Goal: Task Accomplishment & Management: Use online tool/utility

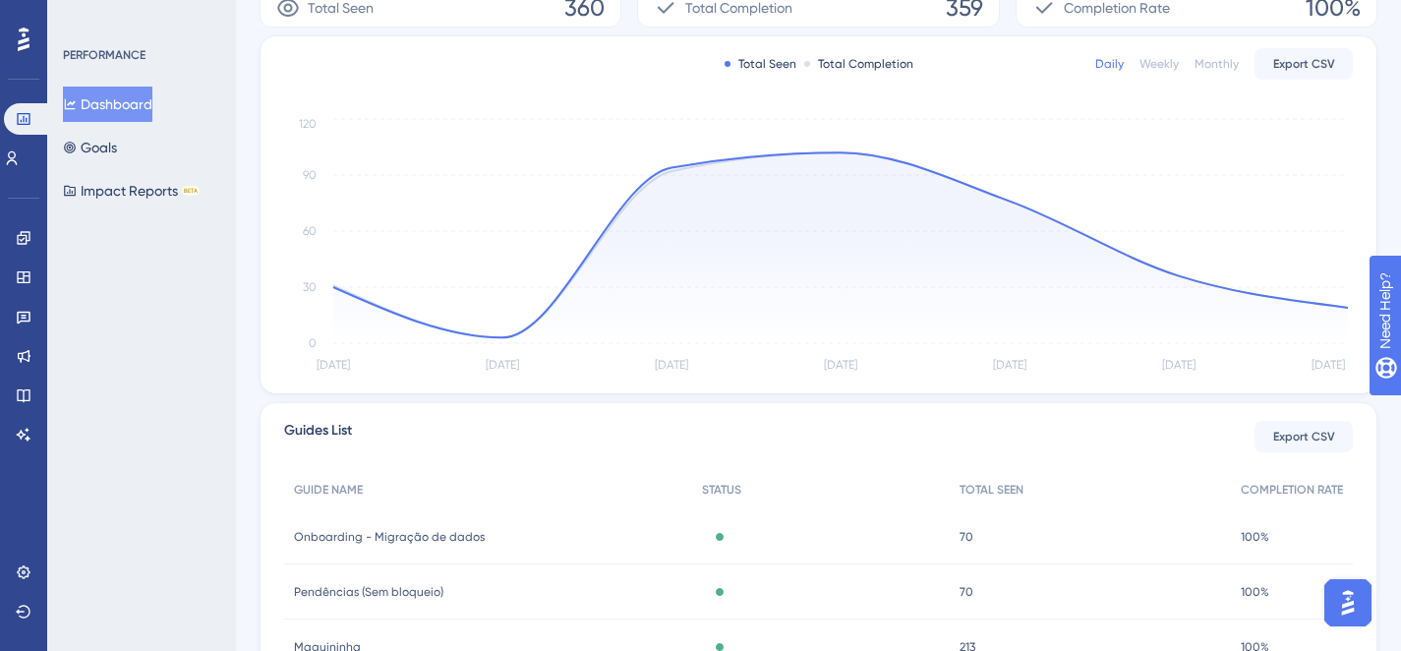
scroll to position [370, 0]
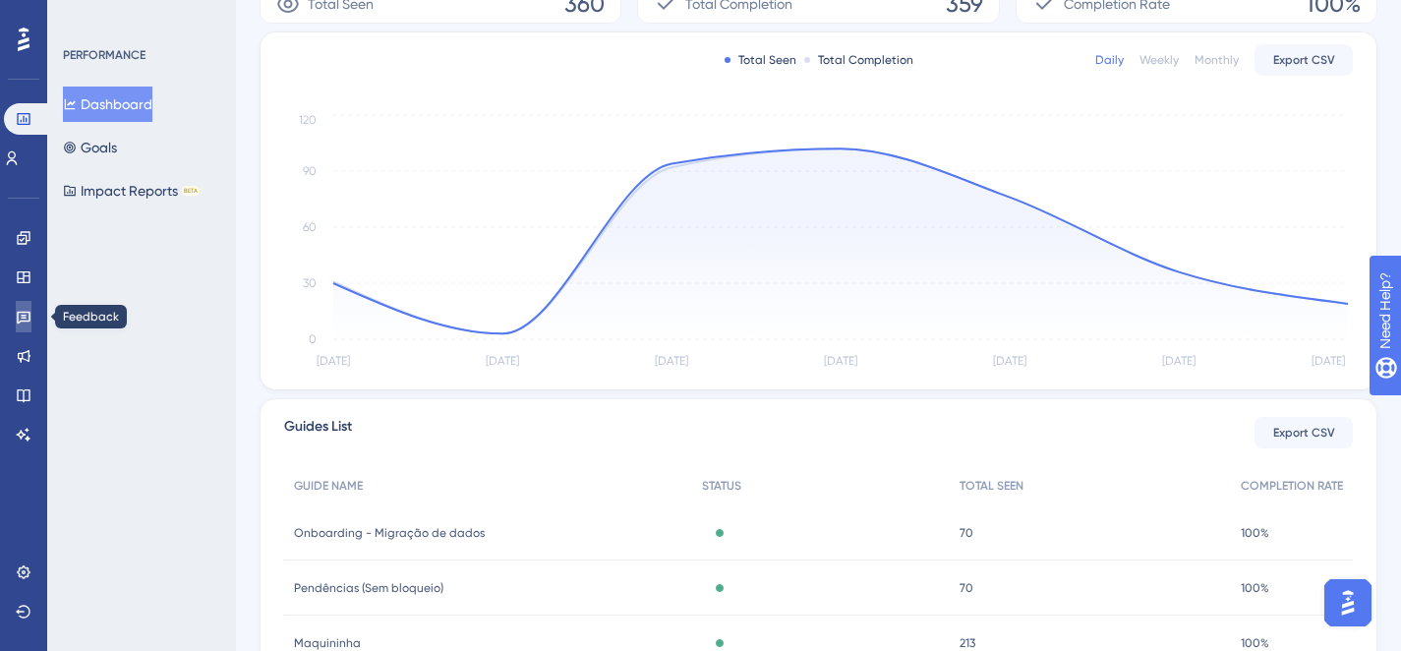
click at [21, 312] on icon at bounding box center [24, 318] width 14 height 13
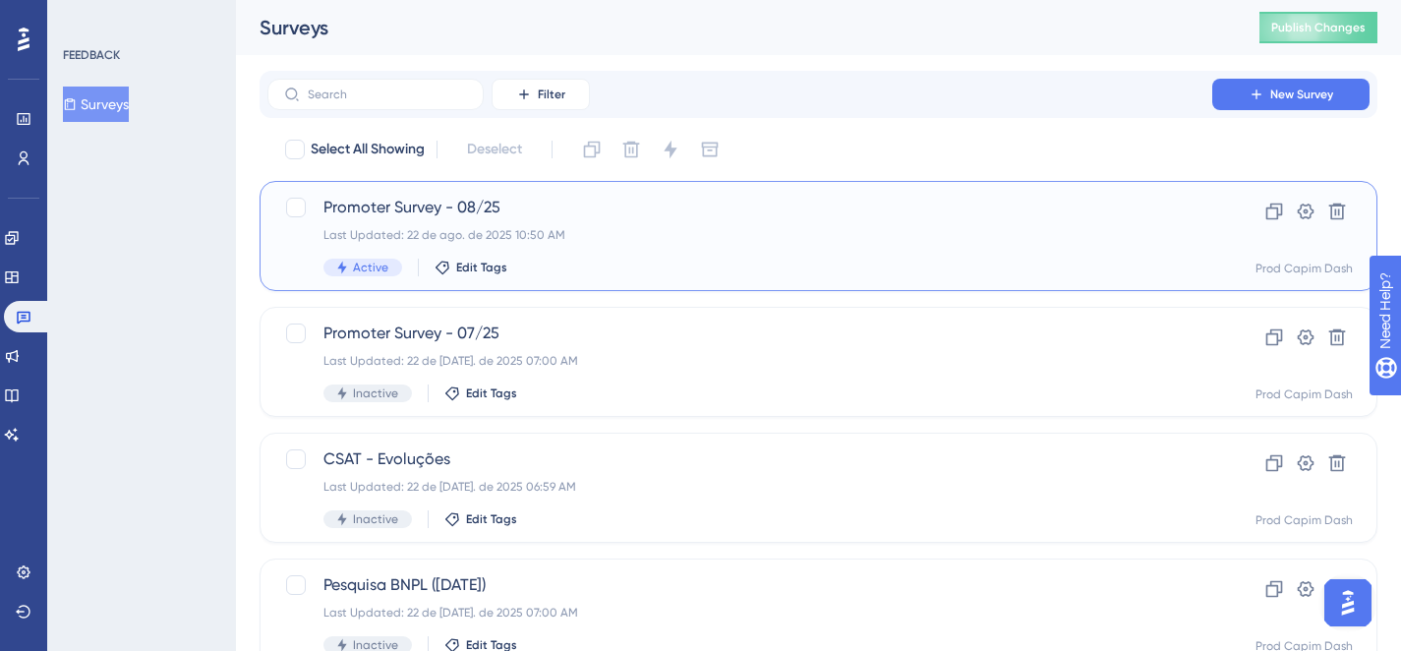
click at [511, 220] on div "Promoter Survey - 08/25 Last Updated: 22 de ago. de 2025 10:50 AM Active Edit T…" at bounding box center [740, 236] width 833 height 81
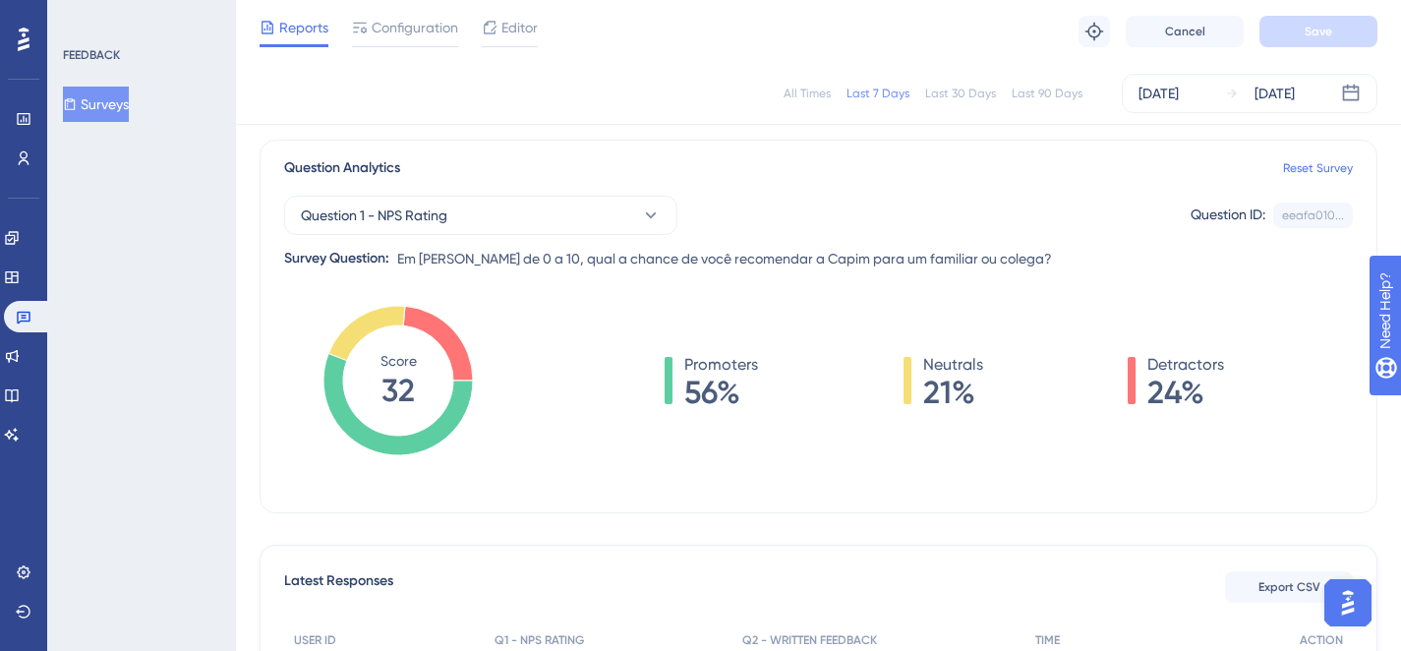
scroll to position [138, 0]
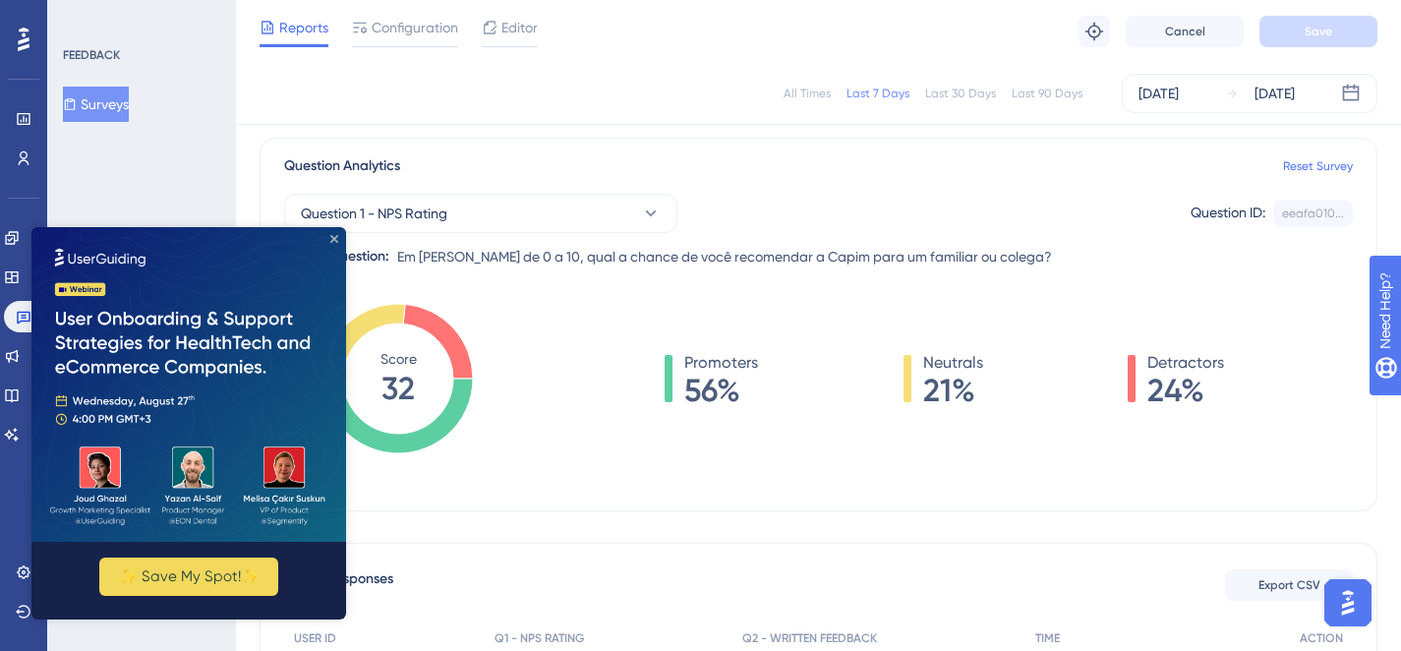
click at [335, 240] on icon "Close Preview" at bounding box center [334, 239] width 8 height 8
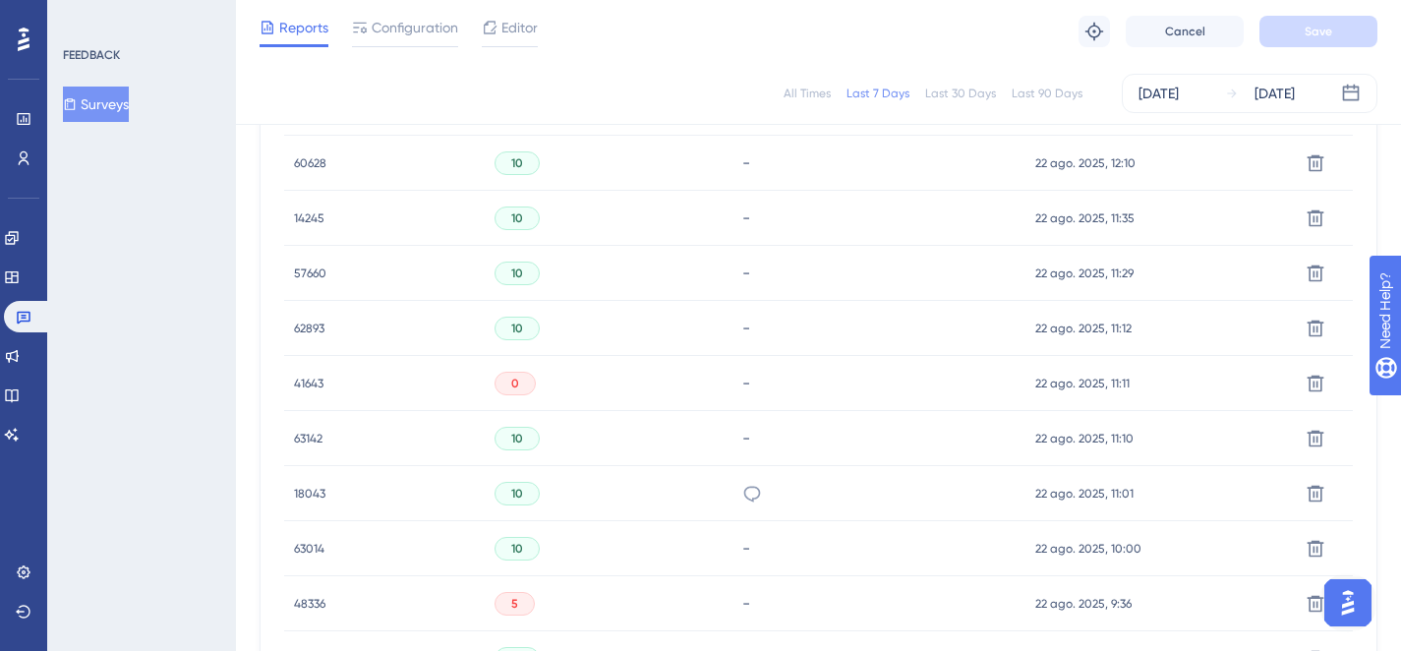
scroll to position [718, 0]
click at [303, 489] on span "18043" at bounding box center [309, 491] width 31 height 16
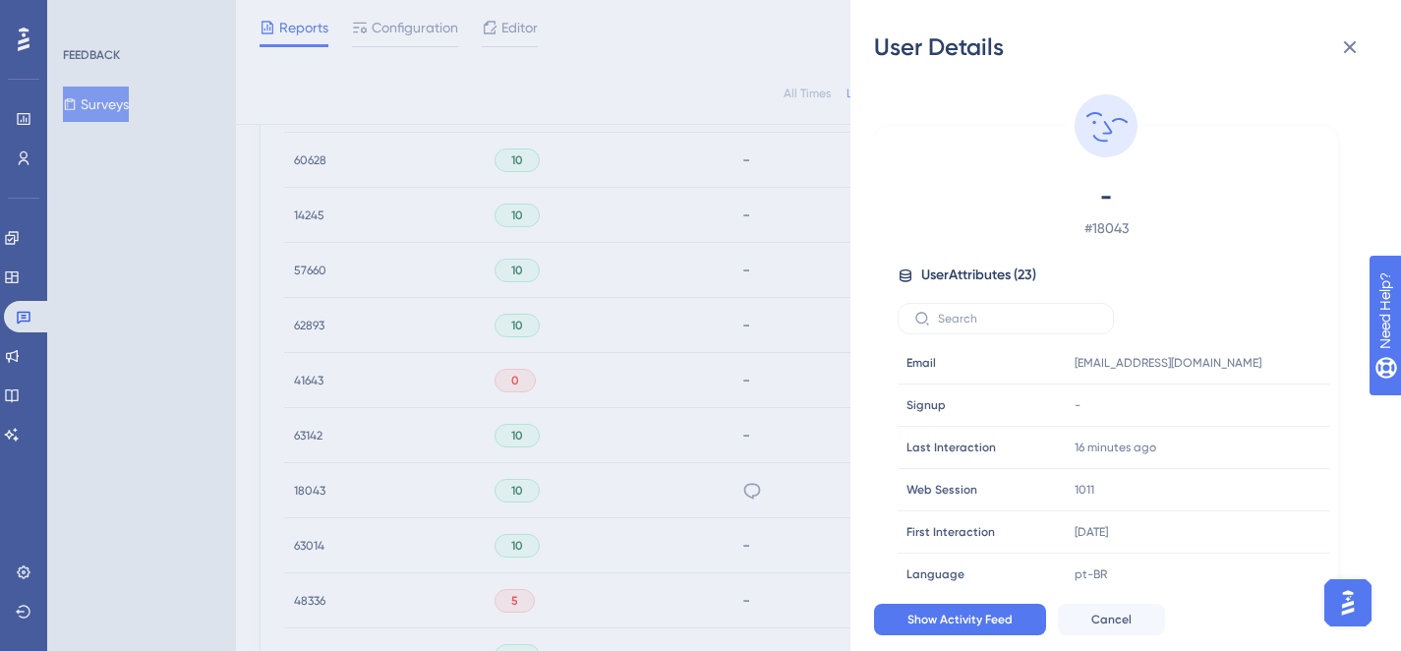
scroll to position [59, 0]
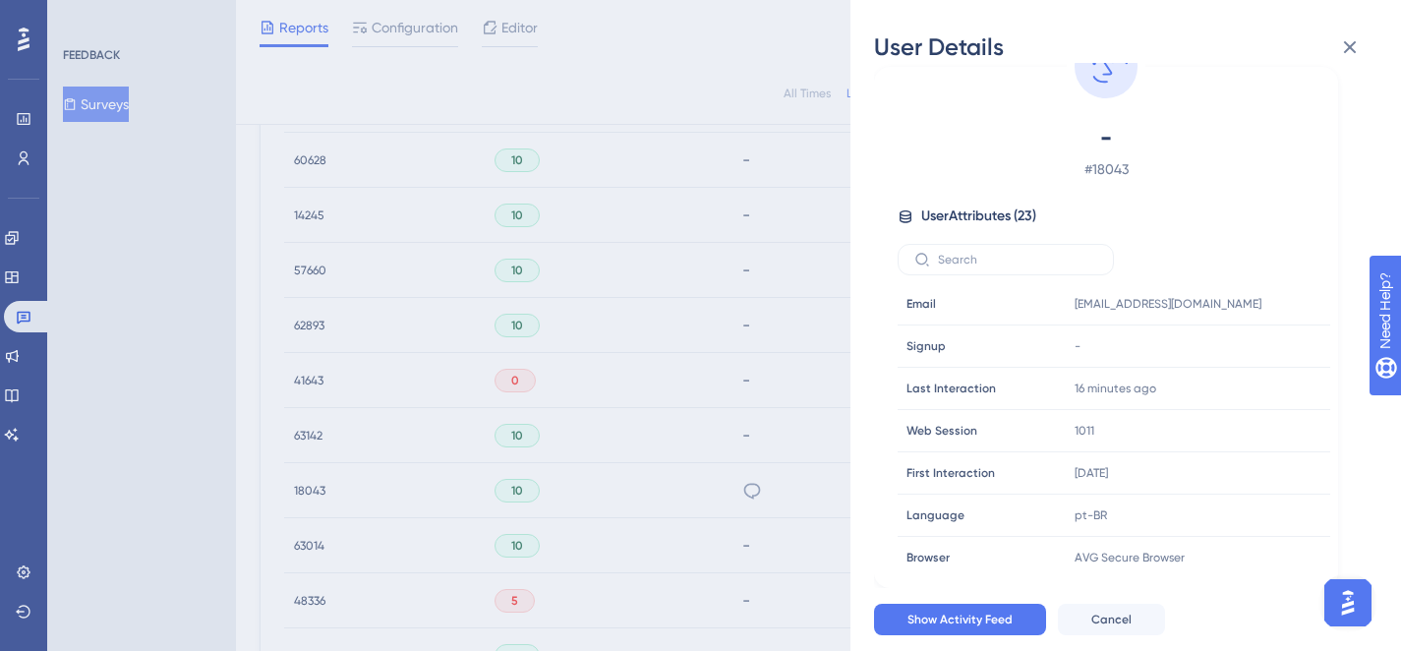
click at [1105, 174] on span "# 18043" at bounding box center [1106, 169] width 346 height 24
click at [1254, 303] on icon at bounding box center [1256, 304] width 20 height 20
click at [1355, 43] on icon at bounding box center [1351, 47] width 24 height 24
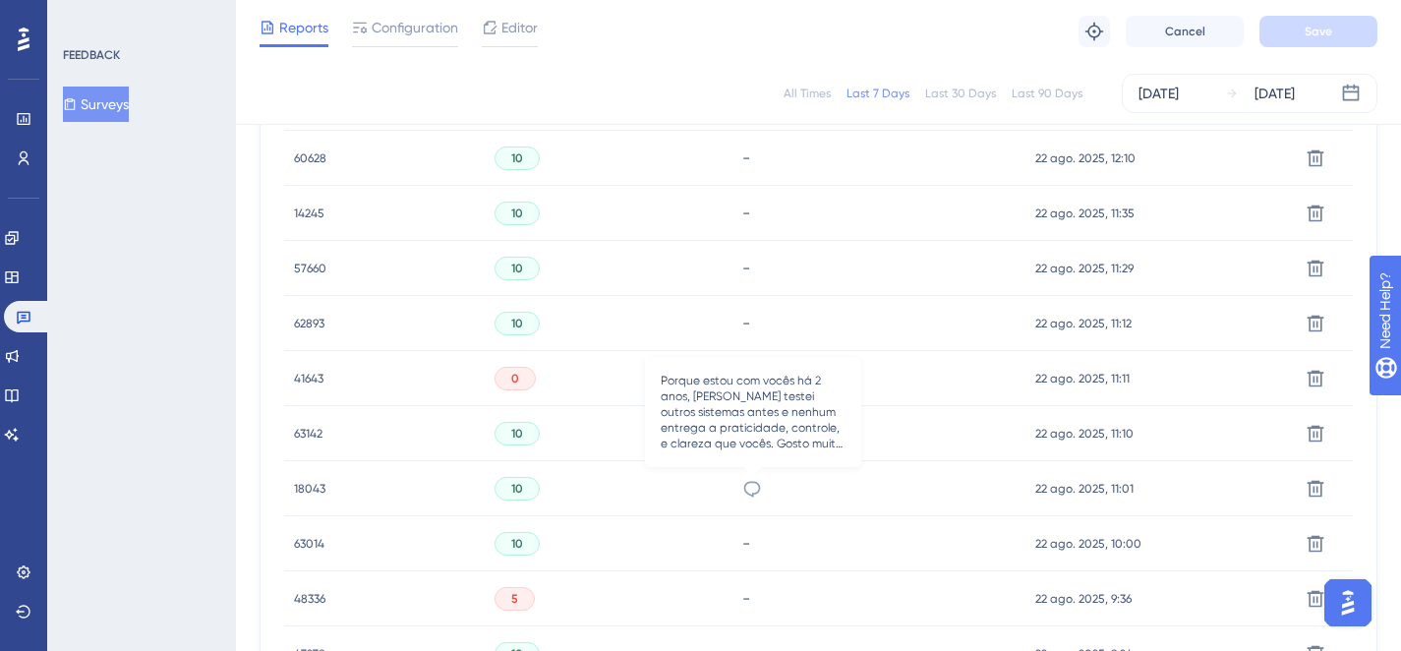
click at [756, 486] on icon at bounding box center [753, 489] width 20 height 20
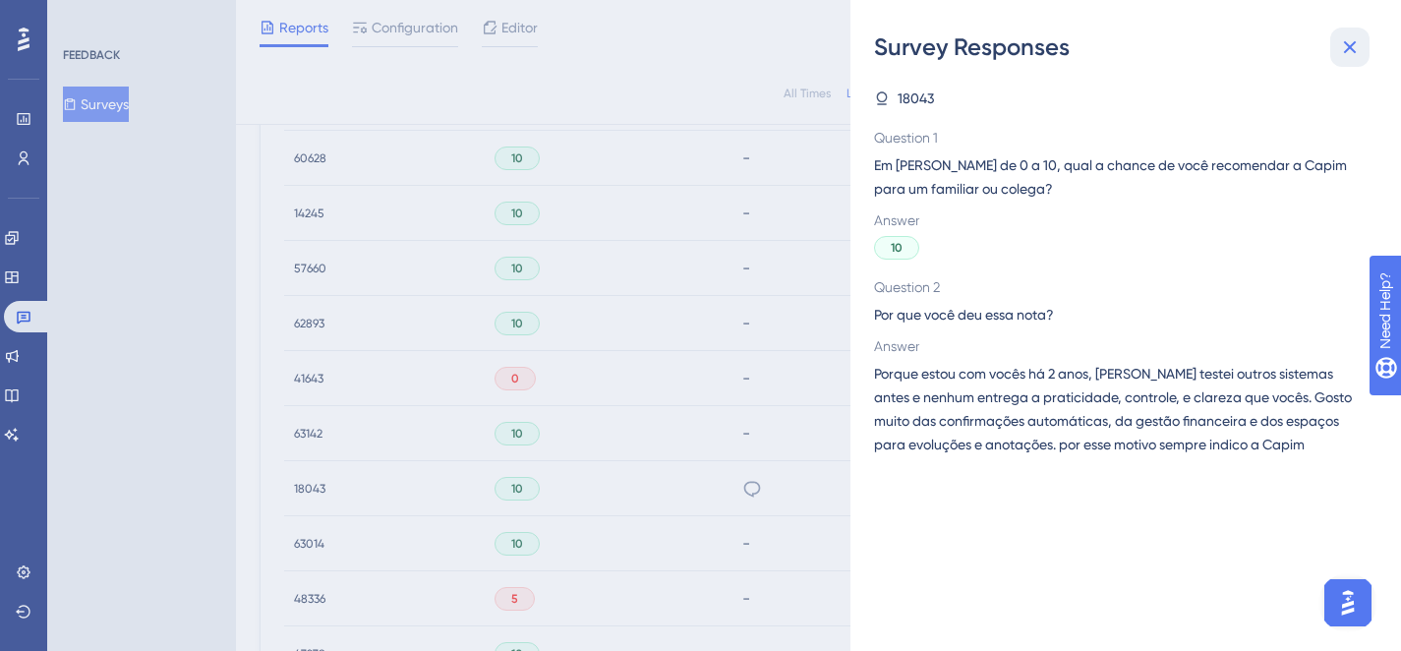
click at [1345, 53] on icon at bounding box center [1351, 47] width 24 height 24
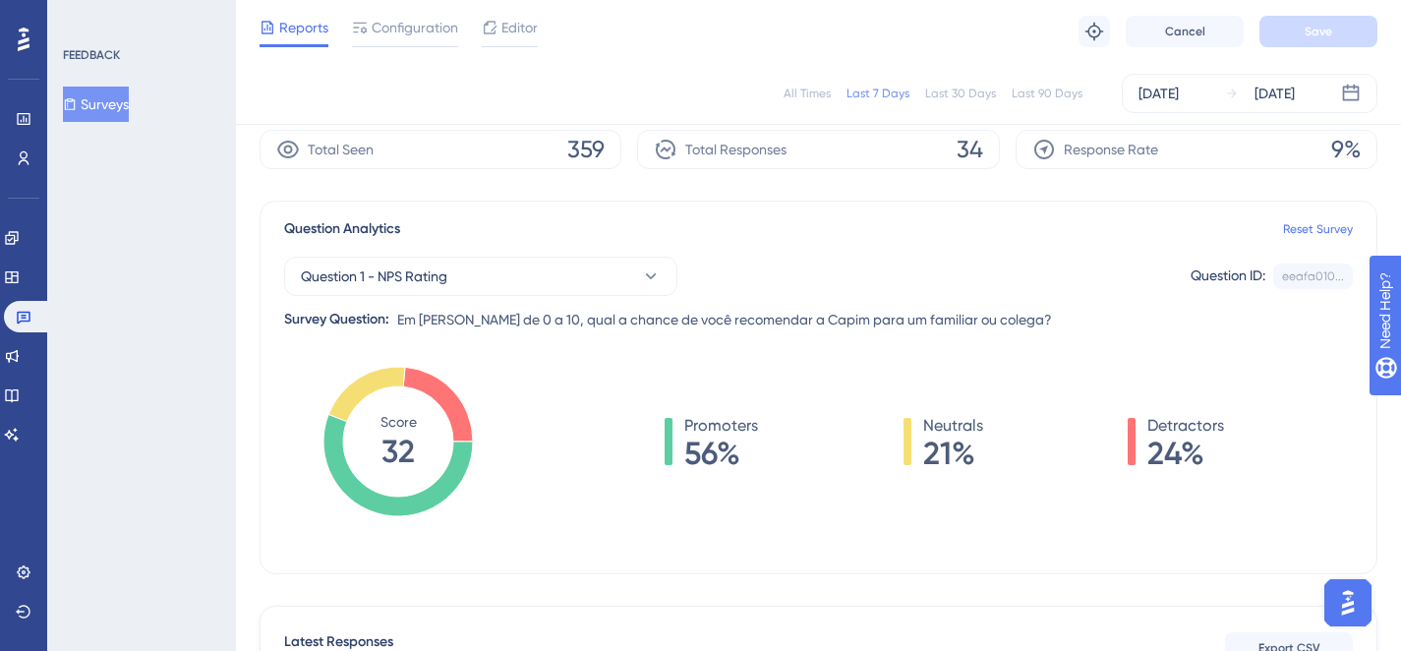
scroll to position [0, 0]
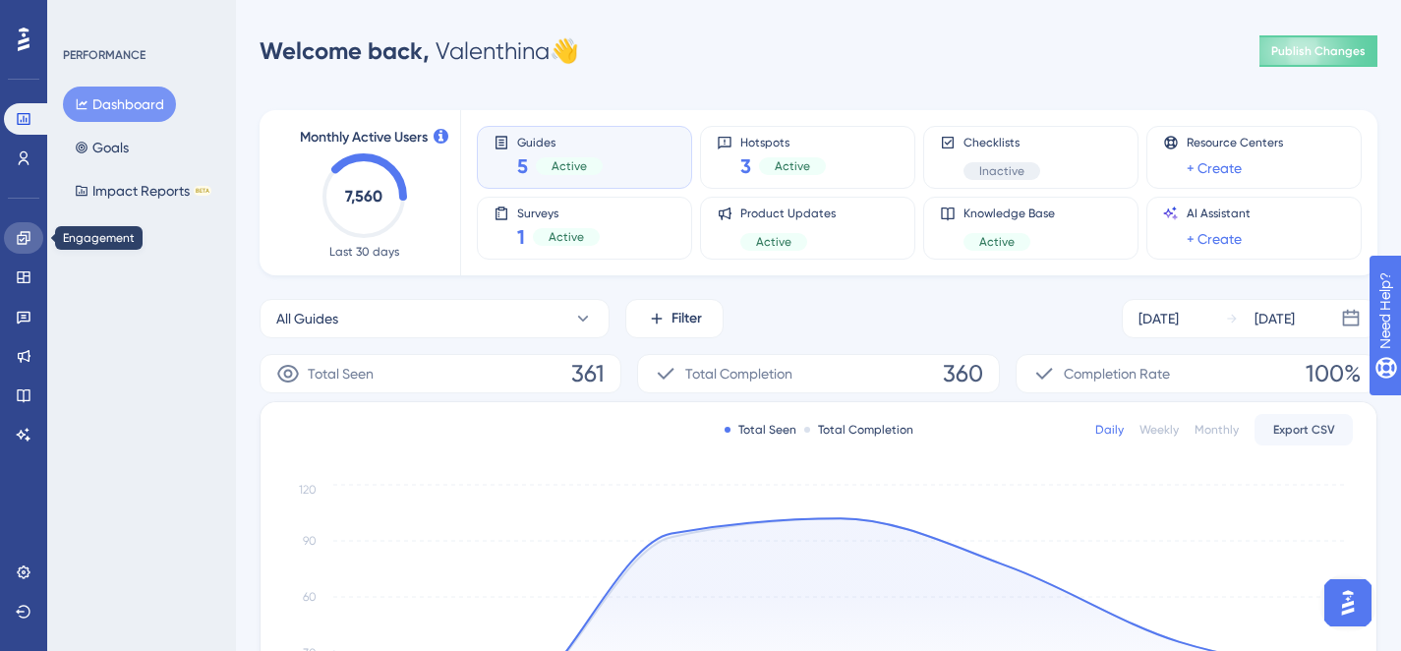
click at [19, 243] on icon at bounding box center [23, 237] width 13 height 13
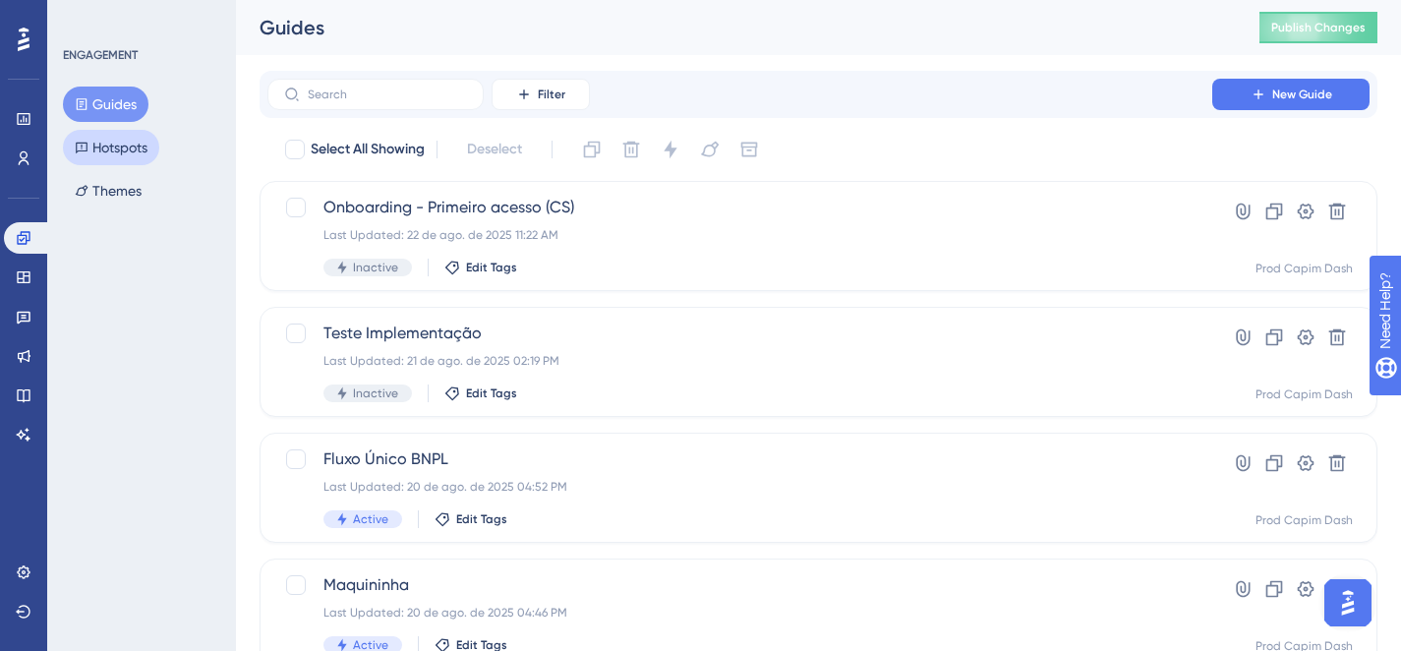
click at [106, 149] on button "Hotspots" at bounding box center [111, 147] width 96 height 35
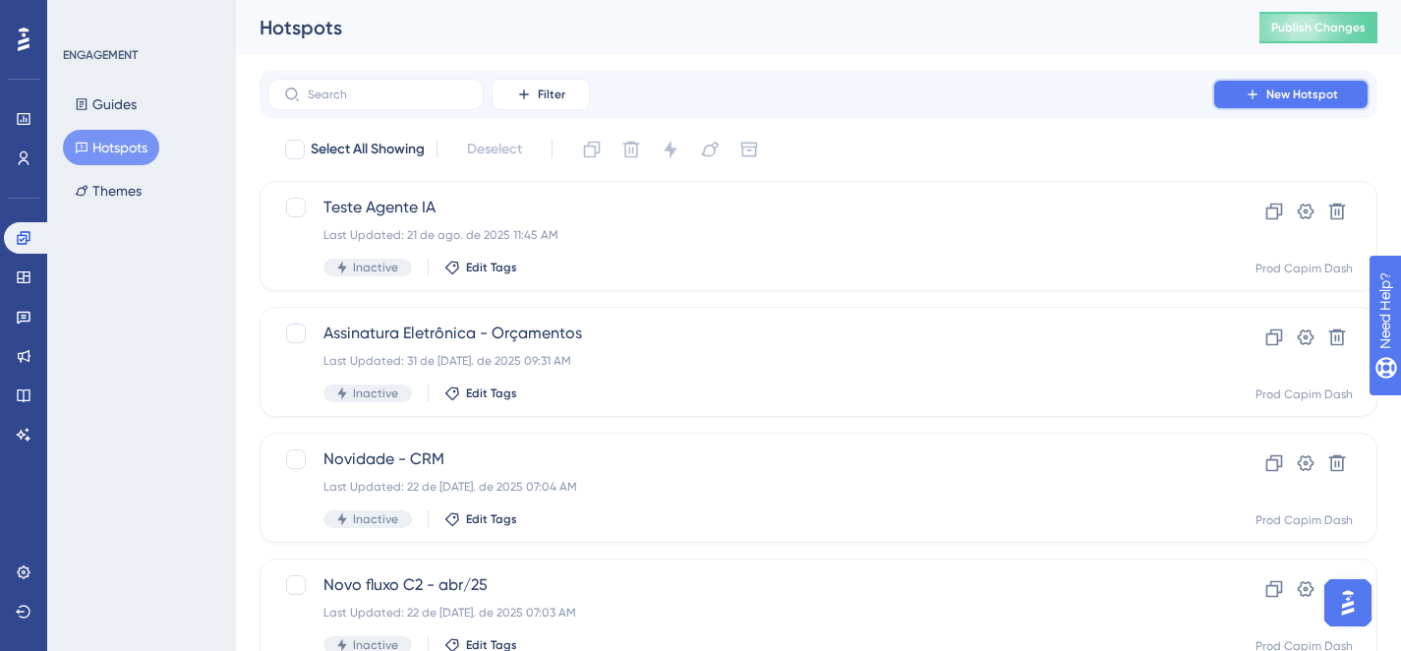
click at [1242, 88] on button "New Hotspot" at bounding box center [1291, 94] width 157 height 31
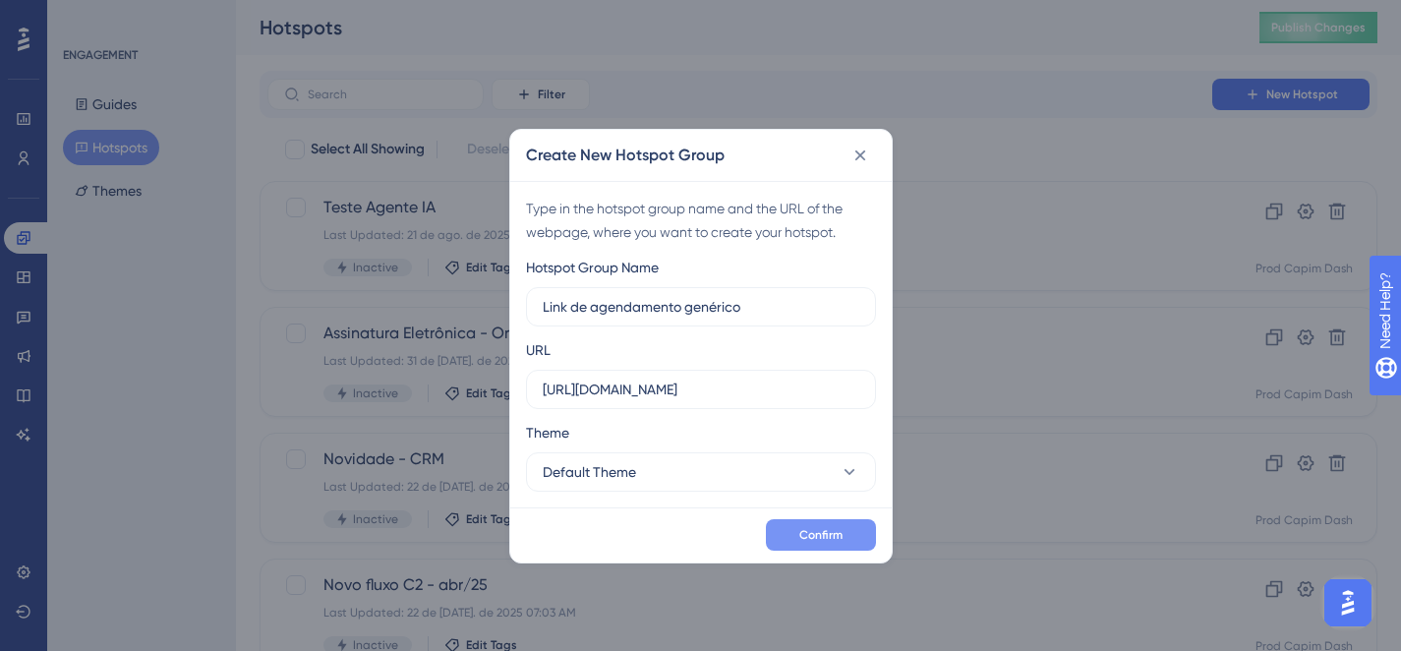
type input "Link de agendamento genérico"
click at [847, 543] on button "Confirm" at bounding box center [821, 534] width 110 height 31
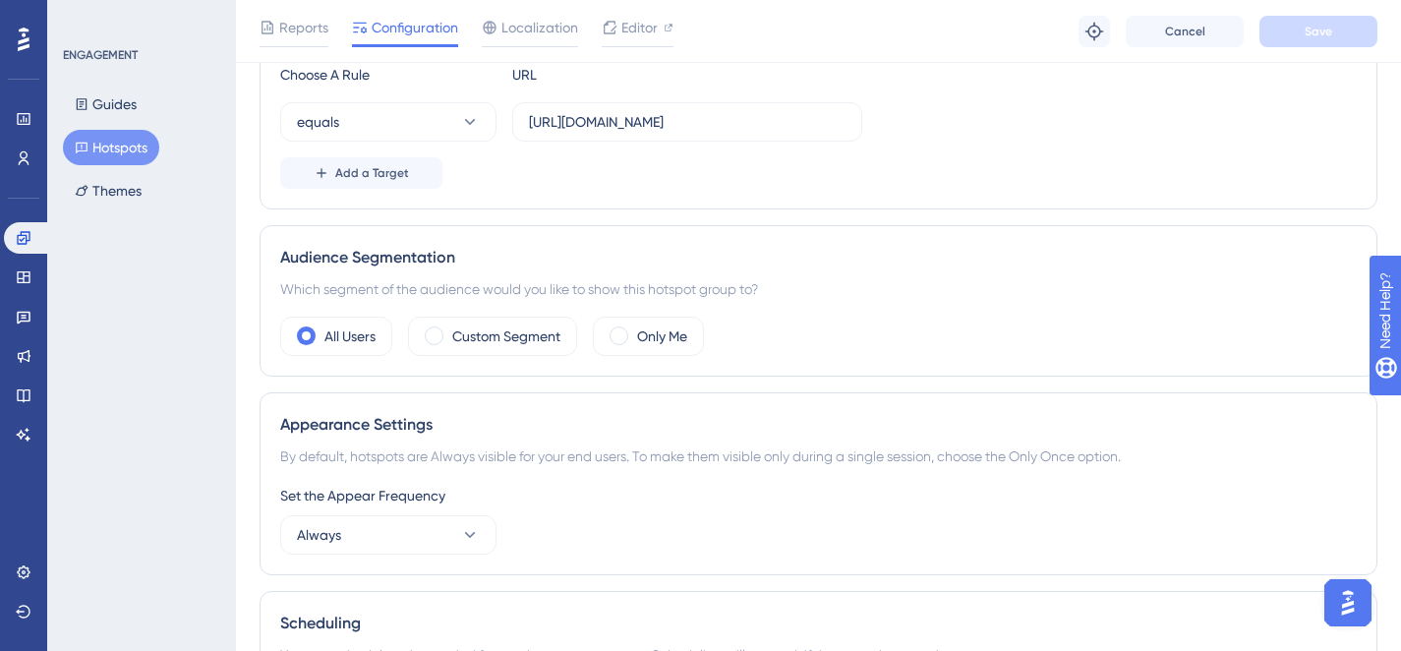
scroll to position [468, 0]
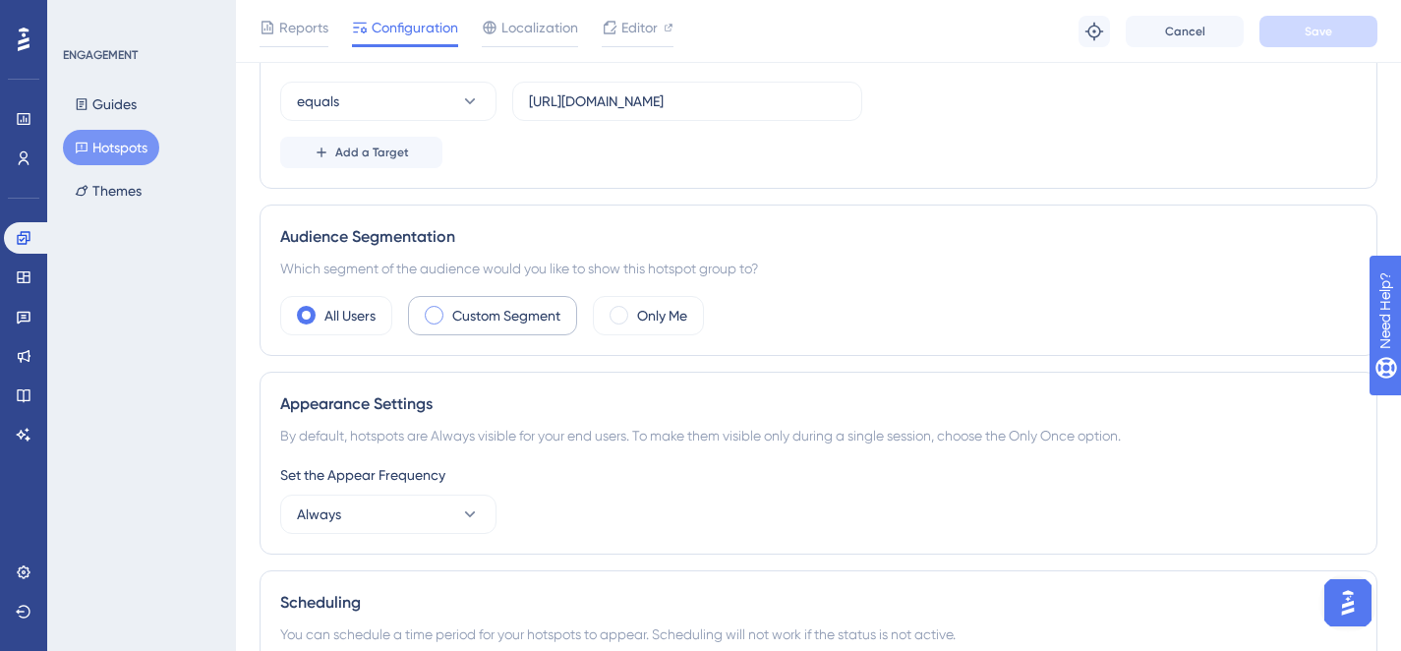
click at [517, 309] on label "Custom Segment" at bounding box center [506, 316] width 108 height 24
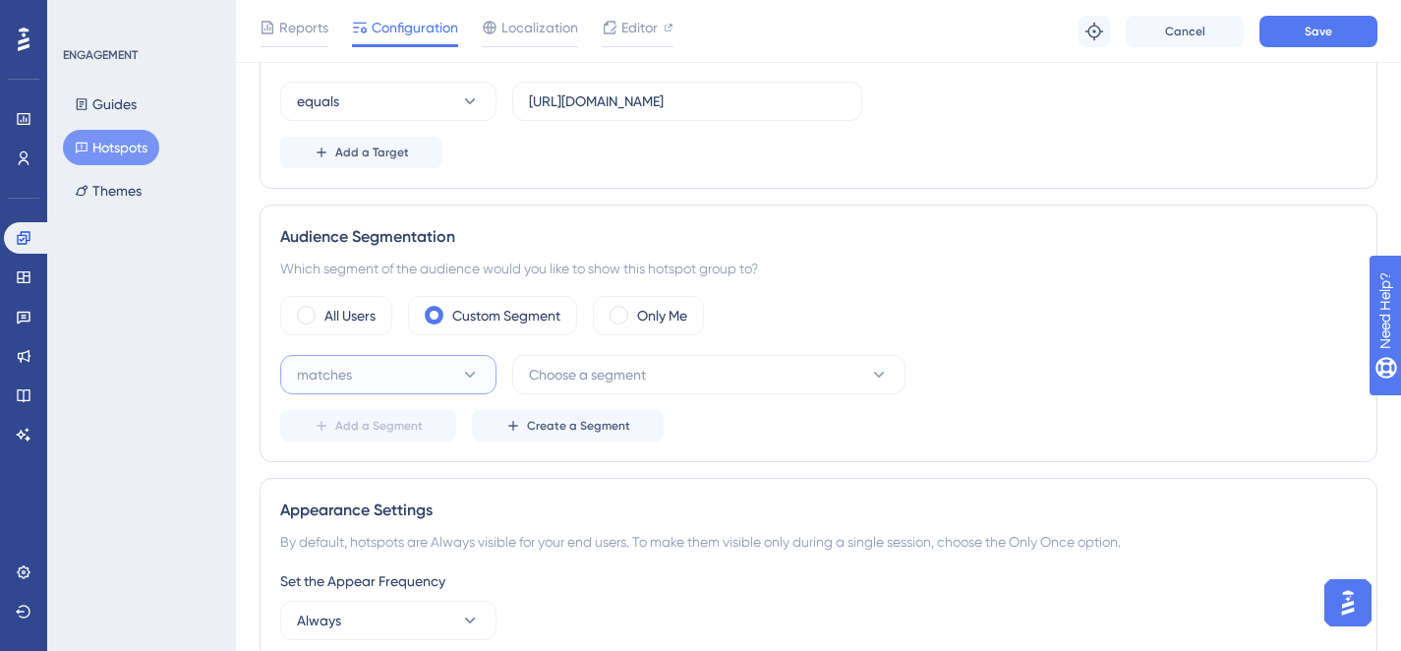
click at [456, 374] on button "matches" at bounding box center [388, 374] width 216 height 39
click at [553, 376] on span "Choose a segment" at bounding box center [587, 375] width 117 height 24
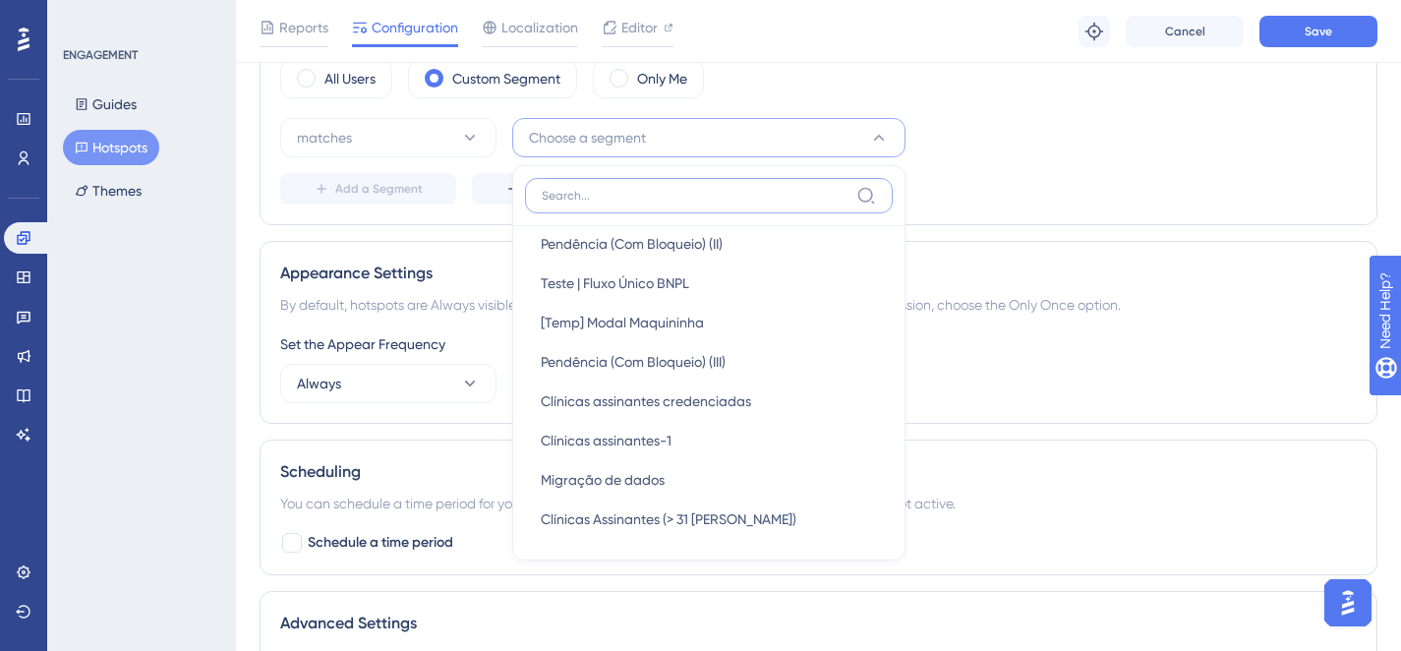
scroll to position [528, 0]
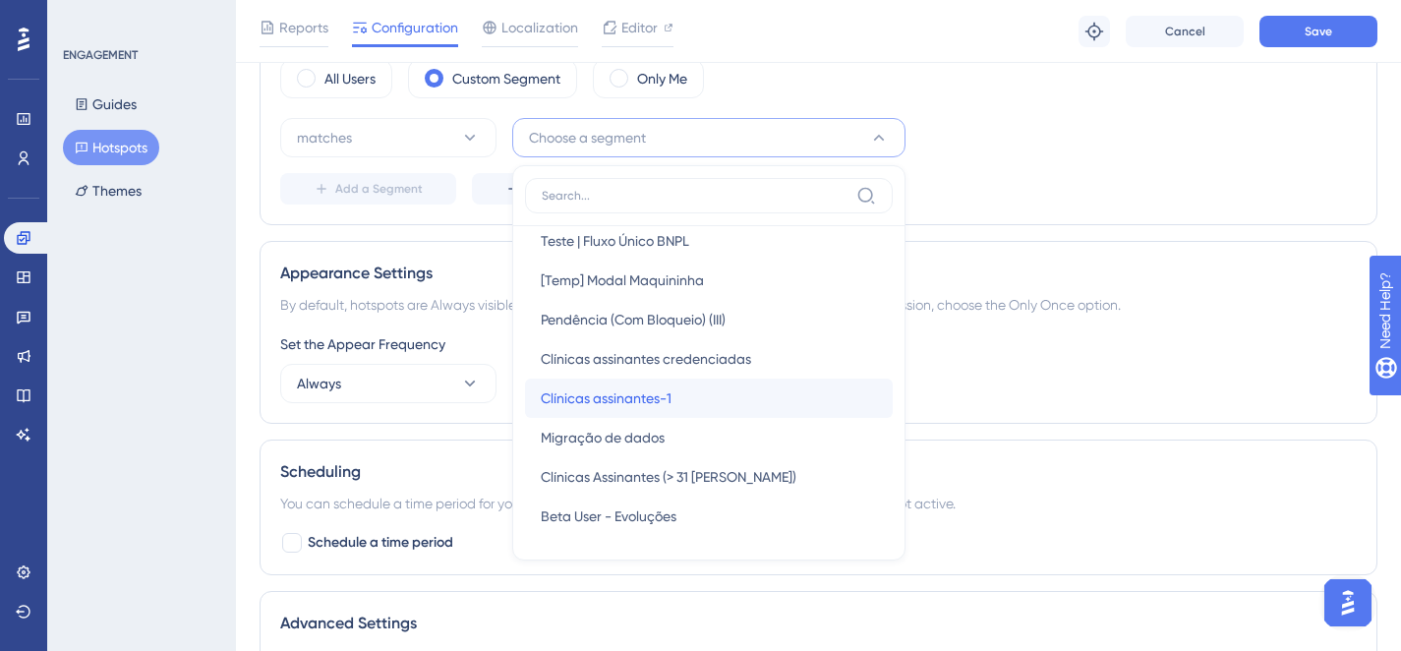
click at [674, 391] on div "Clínicas assinantes-1 Clínicas assinantes-1" at bounding box center [709, 398] width 336 height 39
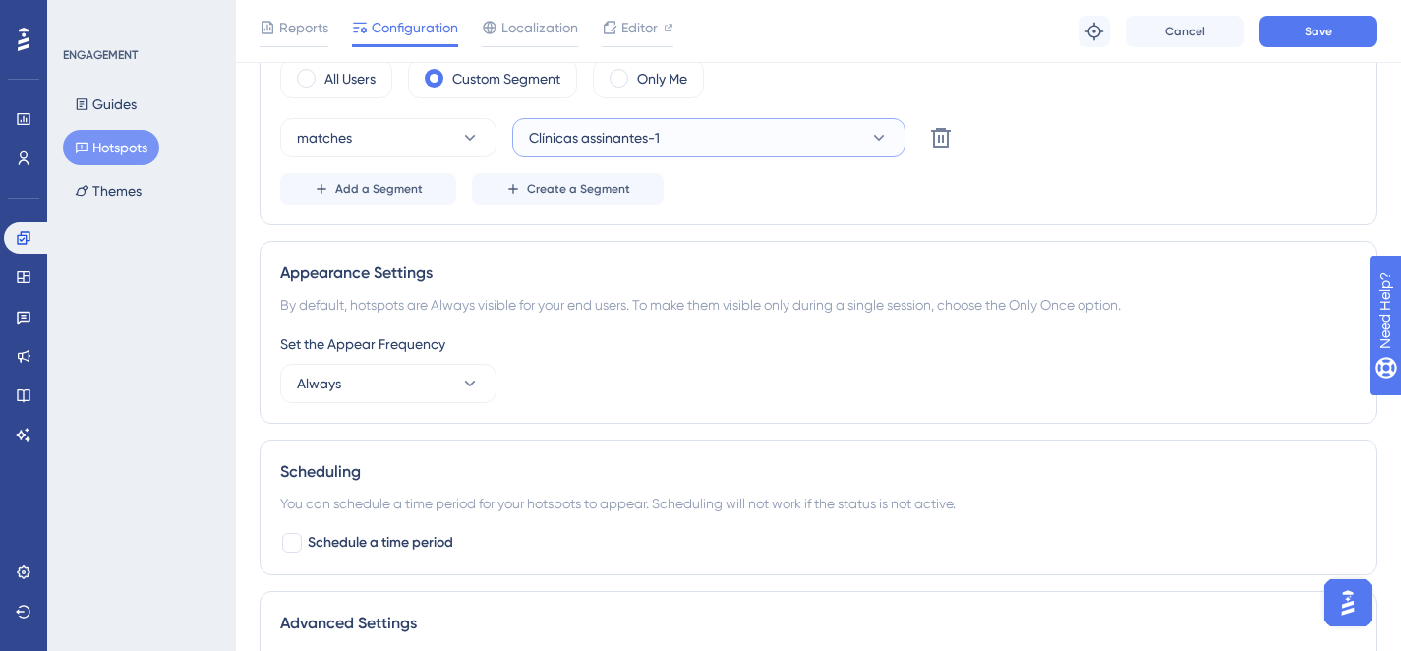
click at [624, 149] on span "Clínicas assinantes-1" at bounding box center [594, 138] width 131 height 24
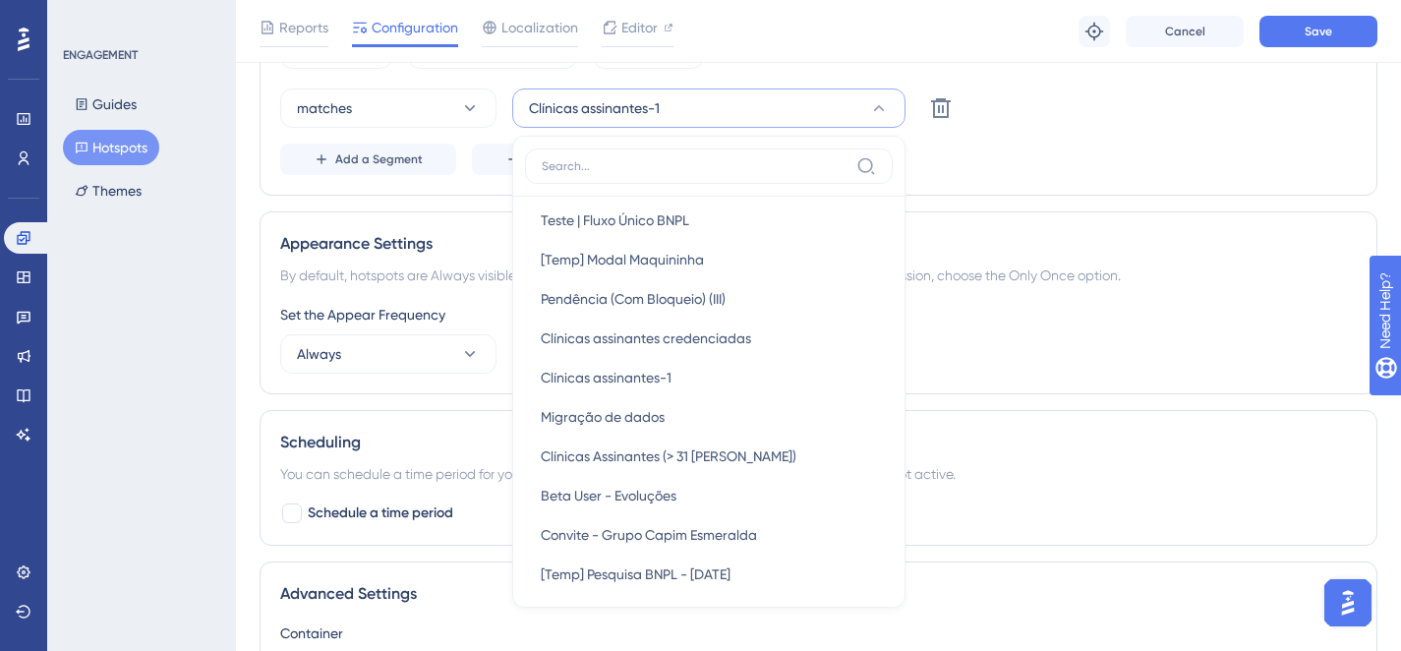
scroll to position [566, 0]
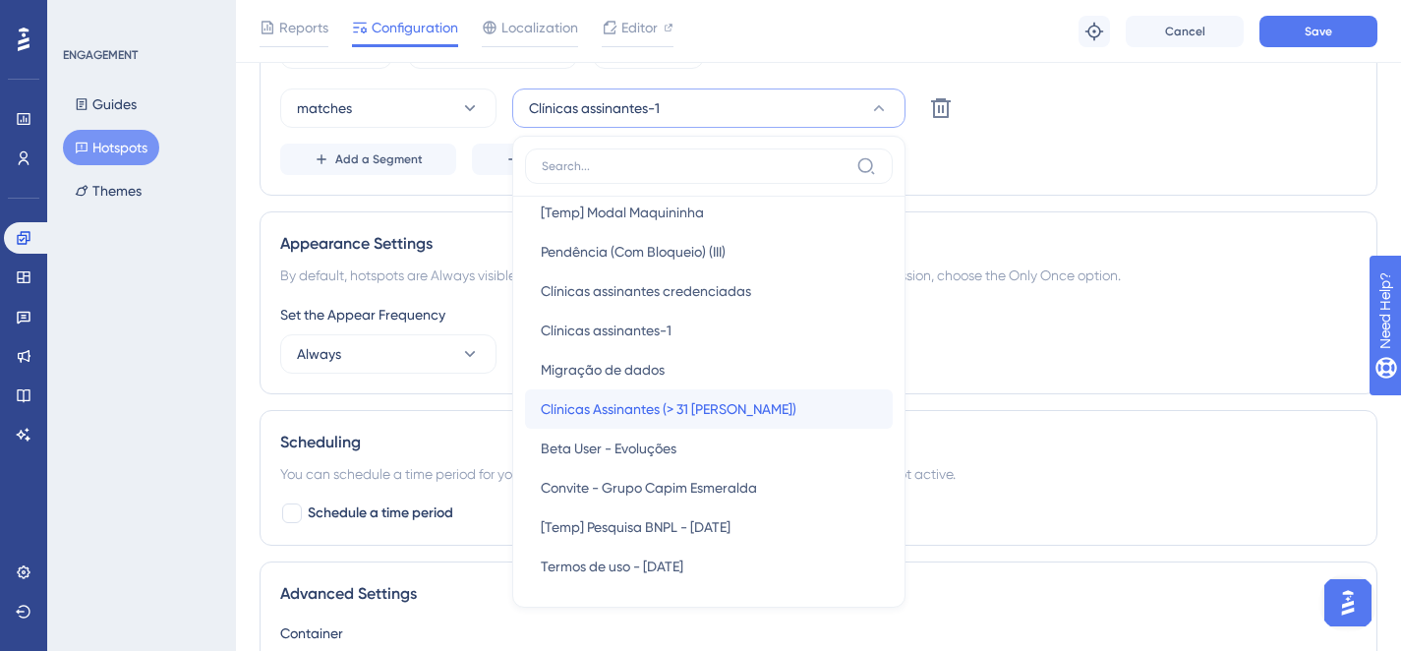
click at [703, 414] on span "Clínicas Assinantes (> 31 dias)" at bounding box center [669, 409] width 256 height 24
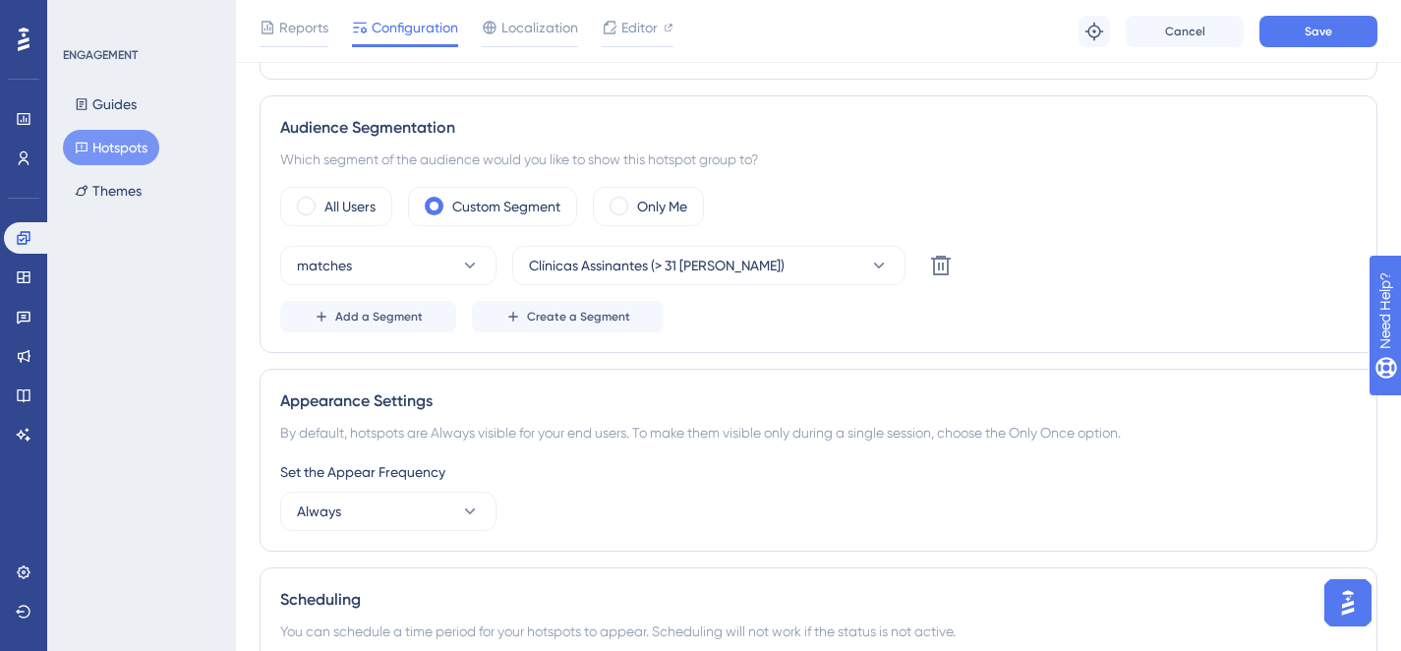
scroll to position [565, 0]
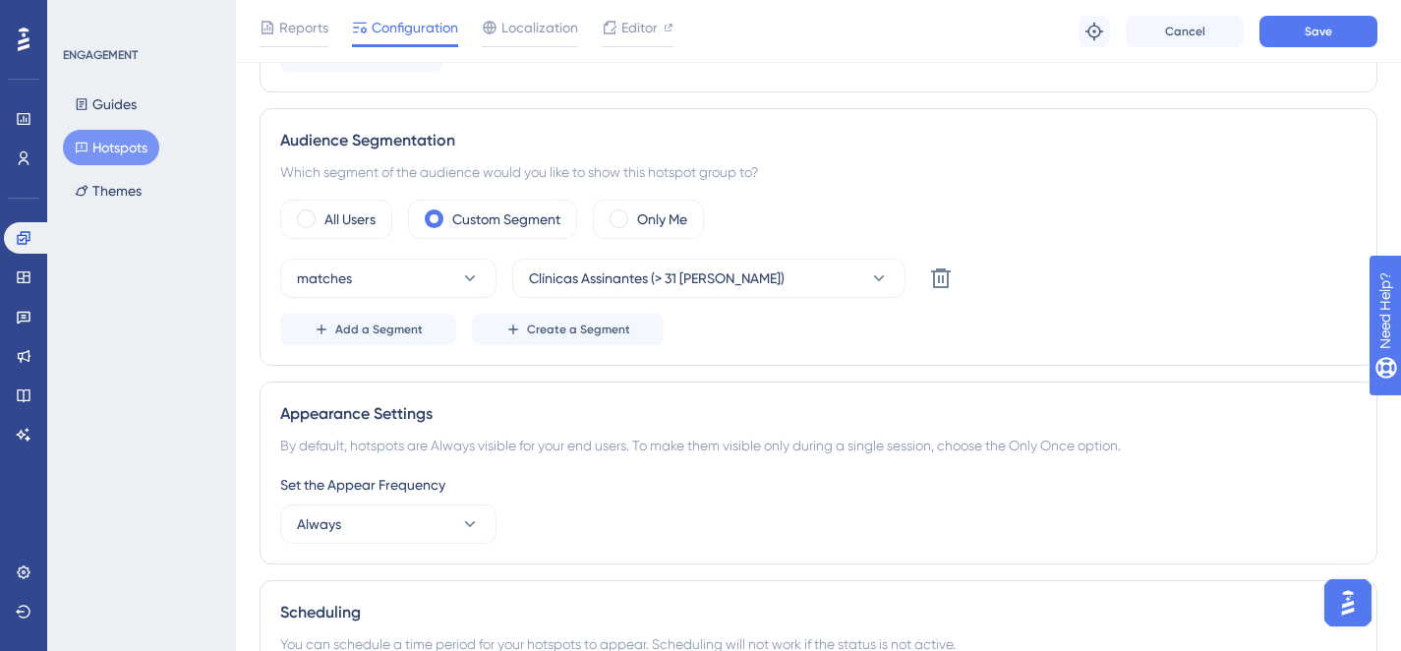
click at [878, 151] on div "Audience Segmentation Which segment of the audience would you like to show this…" at bounding box center [819, 237] width 1118 height 258
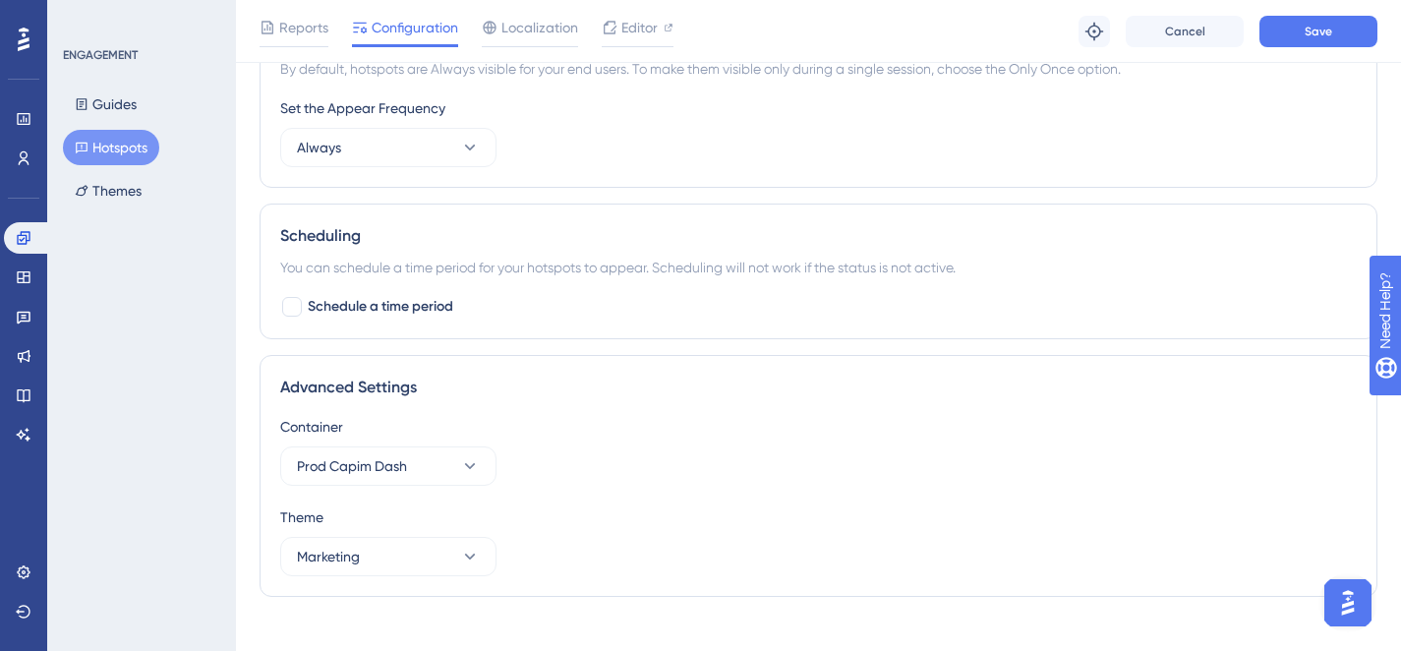
scroll to position [944, 0]
click at [329, 307] on span "Schedule a time period" at bounding box center [381, 304] width 146 height 24
checkbox input "true"
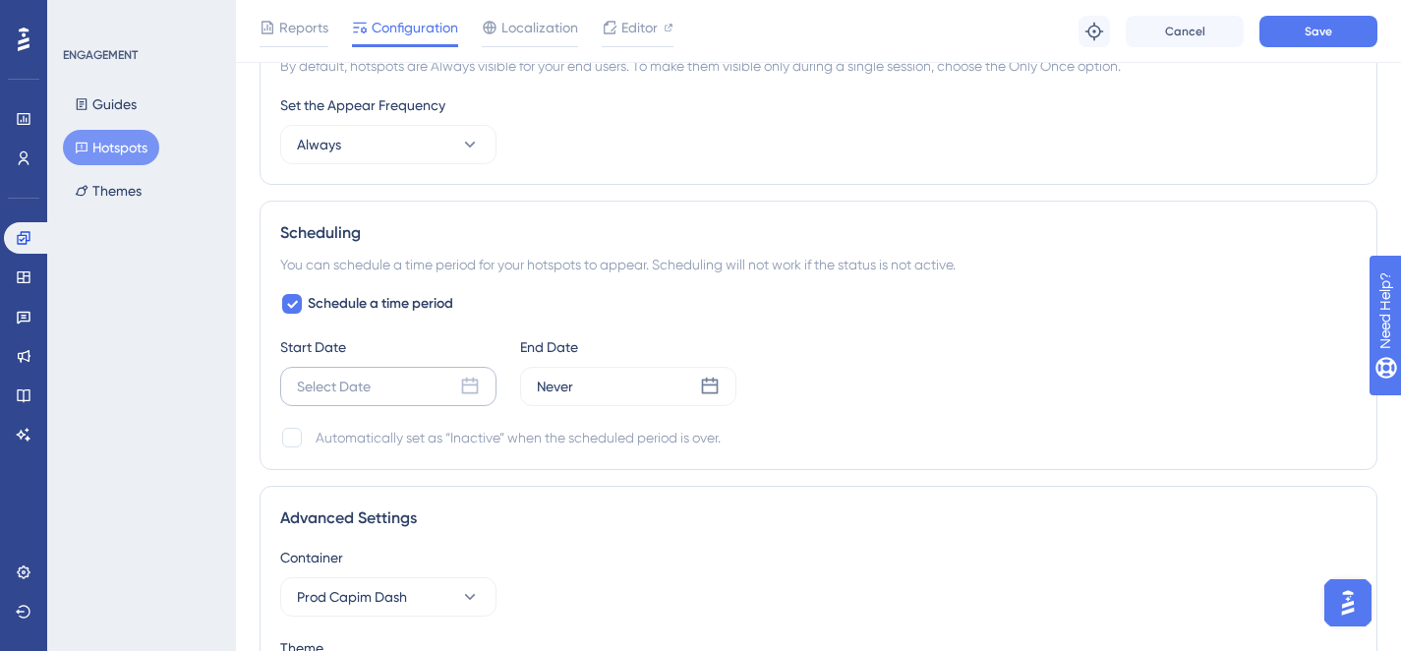
click at [375, 380] on div "Select Date" at bounding box center [388, 386] width 216 height 39
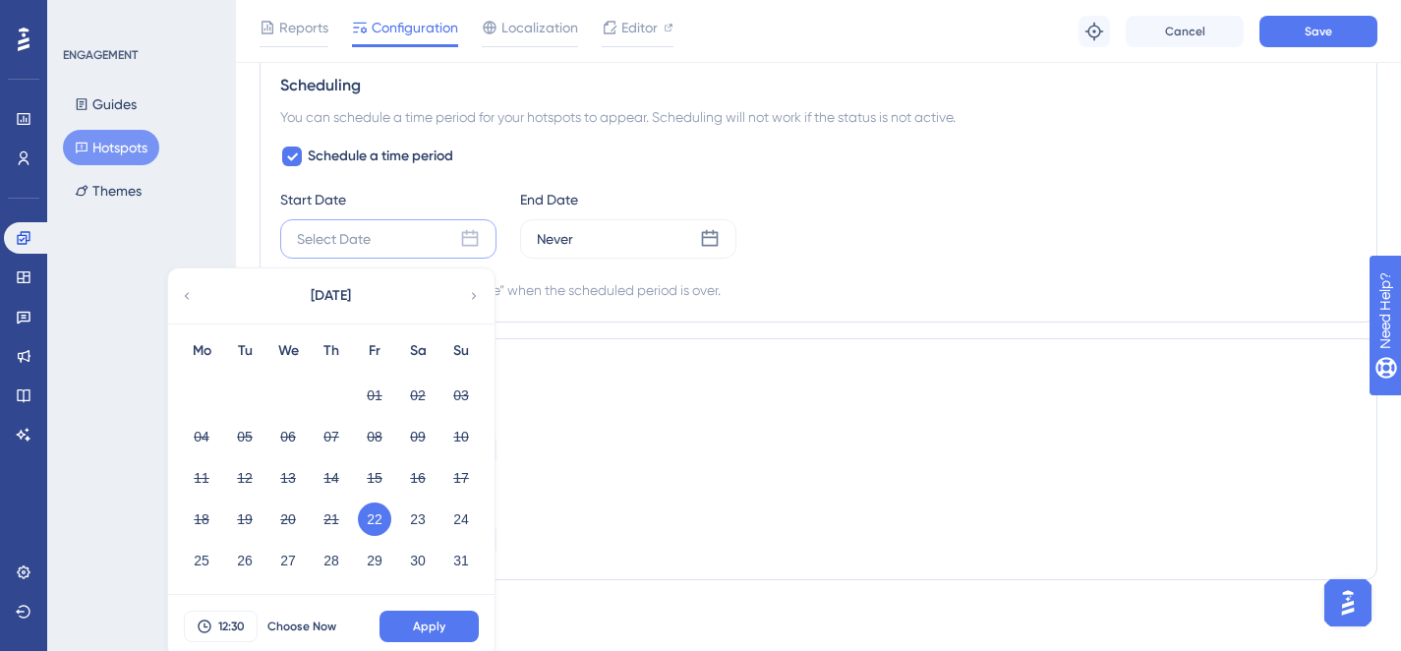
scroll to position [1100, 0]
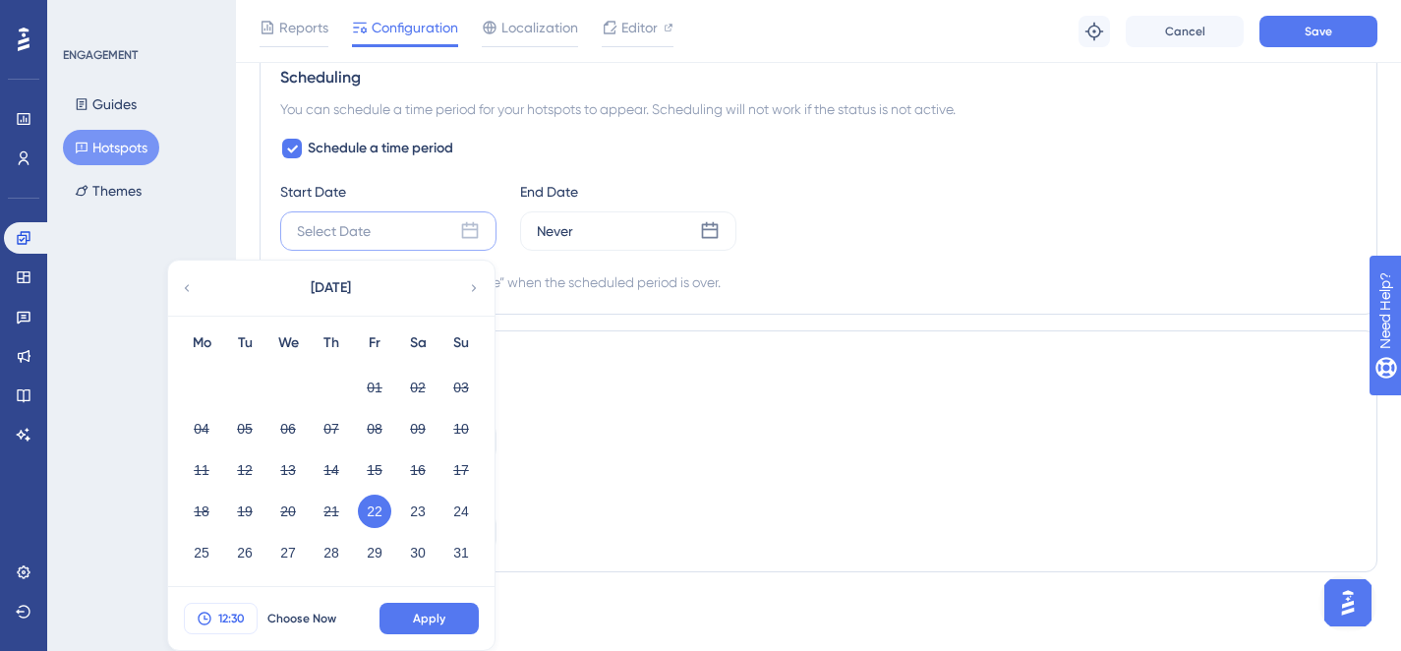
click at [233, 616] on span "12:30" at bounding box center [231, 619] width 27 height 16
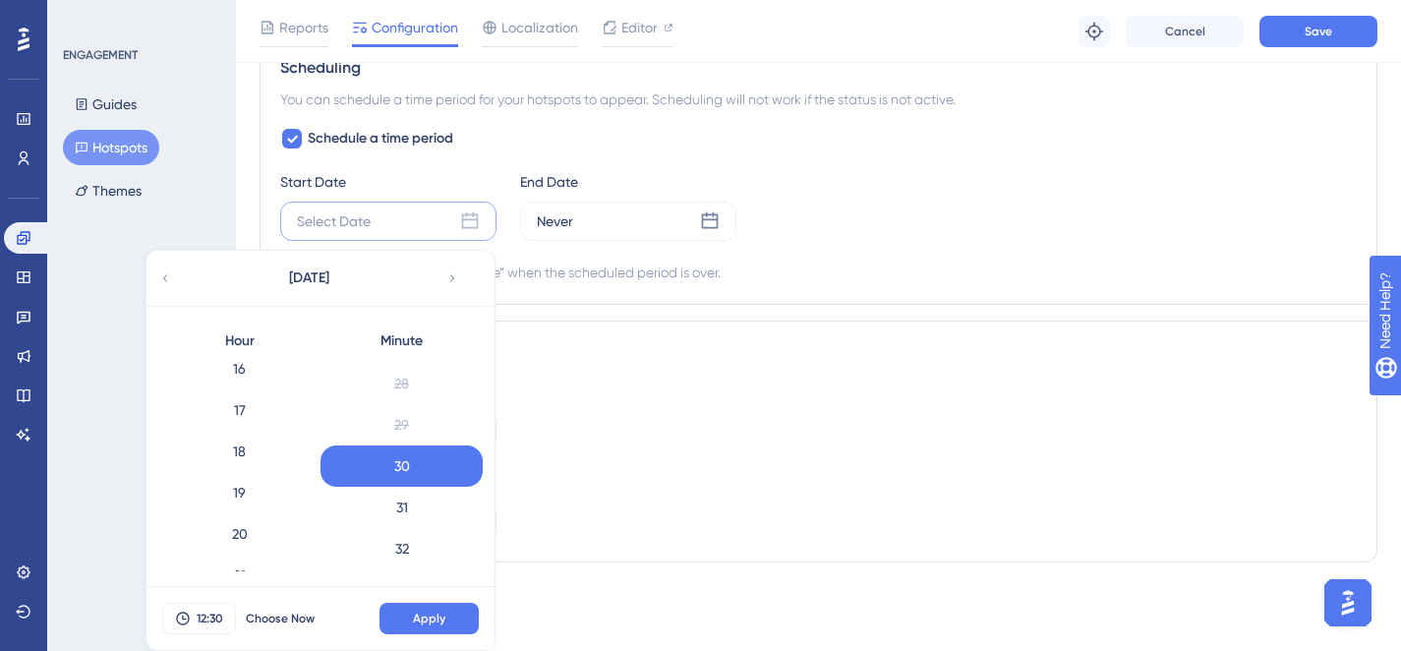
scroll to position [694, 0]
click at [254, 431] on div "18" at bounding box center [239, 430] width 162 height 41
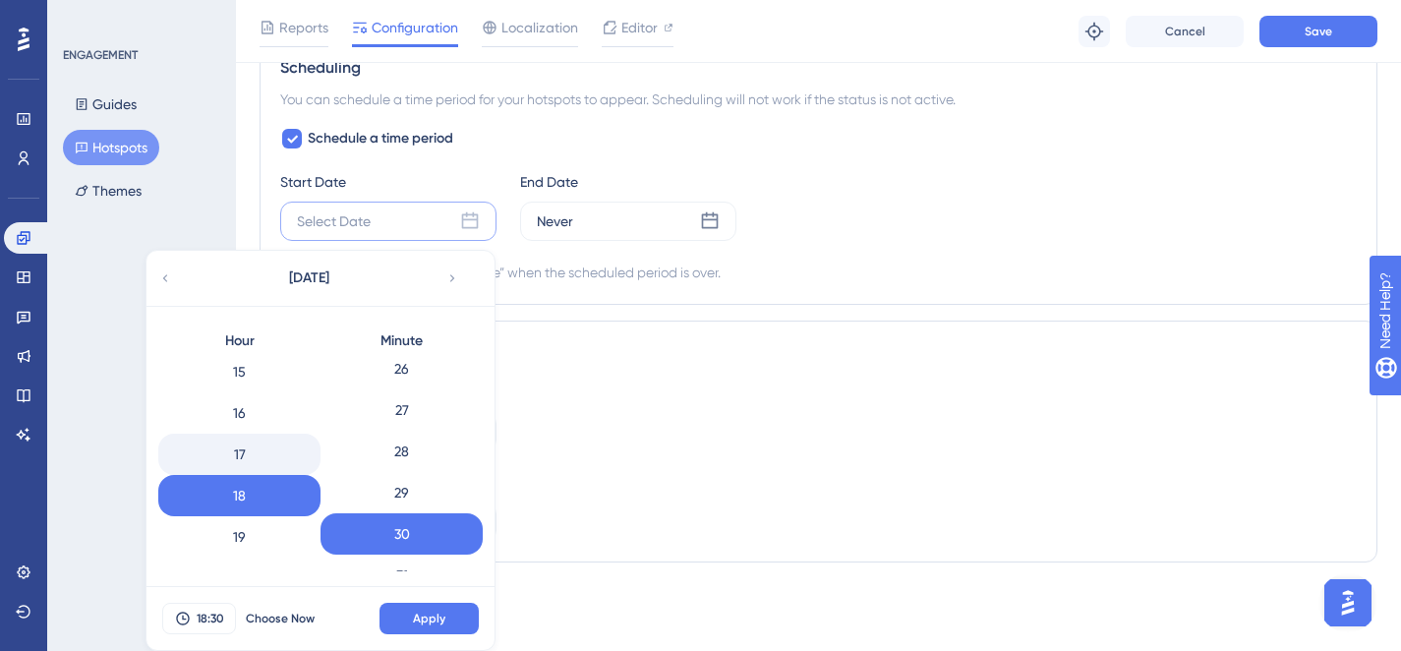
scroll to position [621, 0]
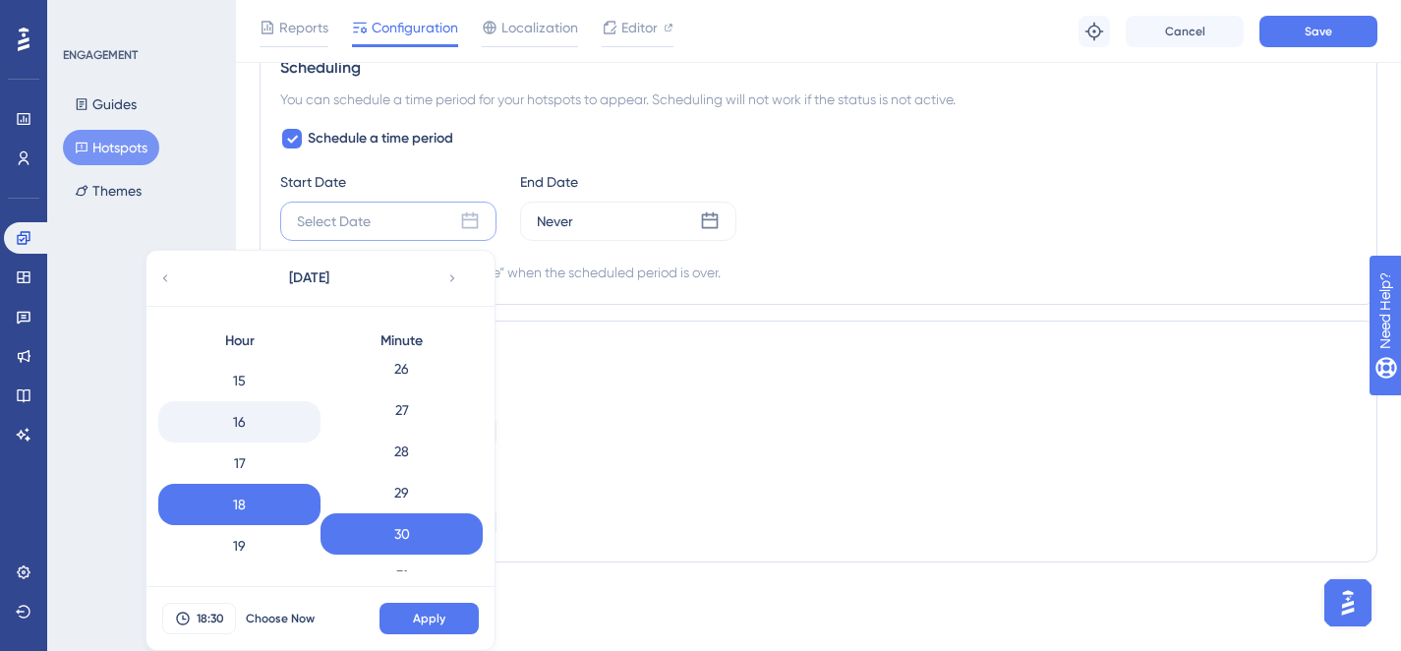
click at [247, 428] on div "16" at bounding box center [239, 421] width 162 height 41
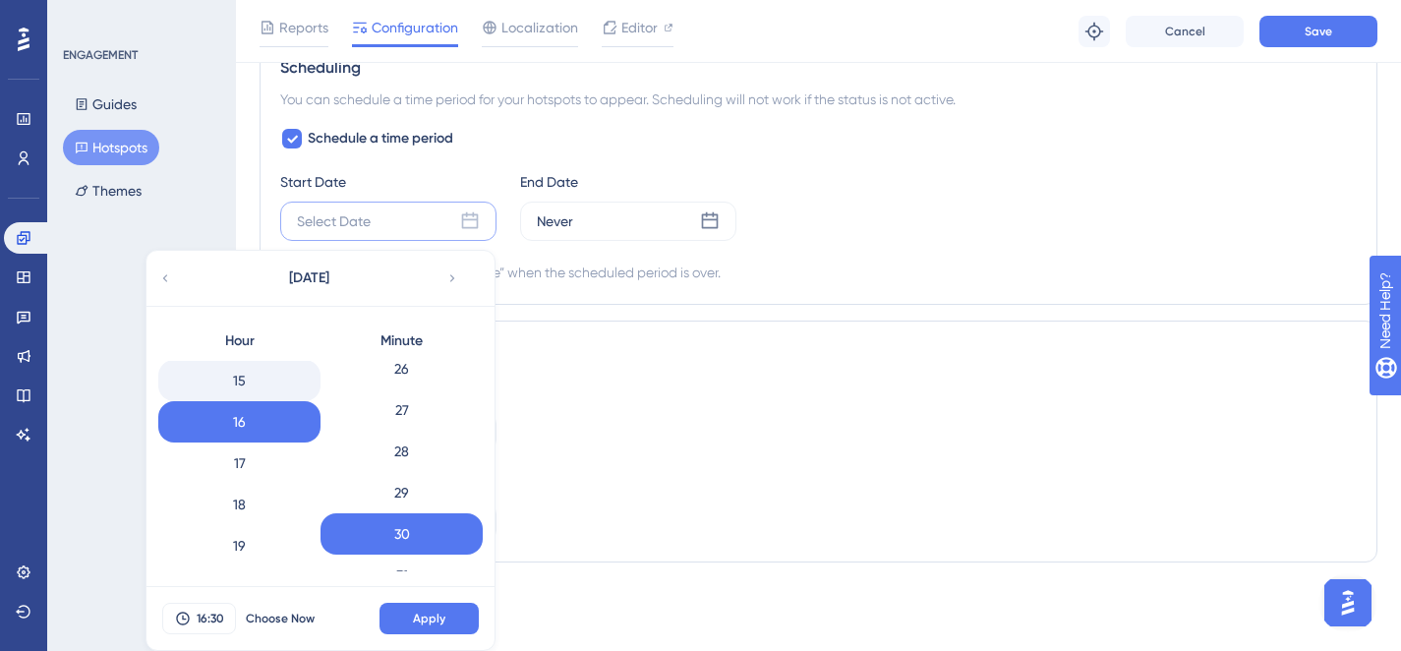
click at [260, 394] on div "15" at bounding box center [239, 380] width 162 height 41
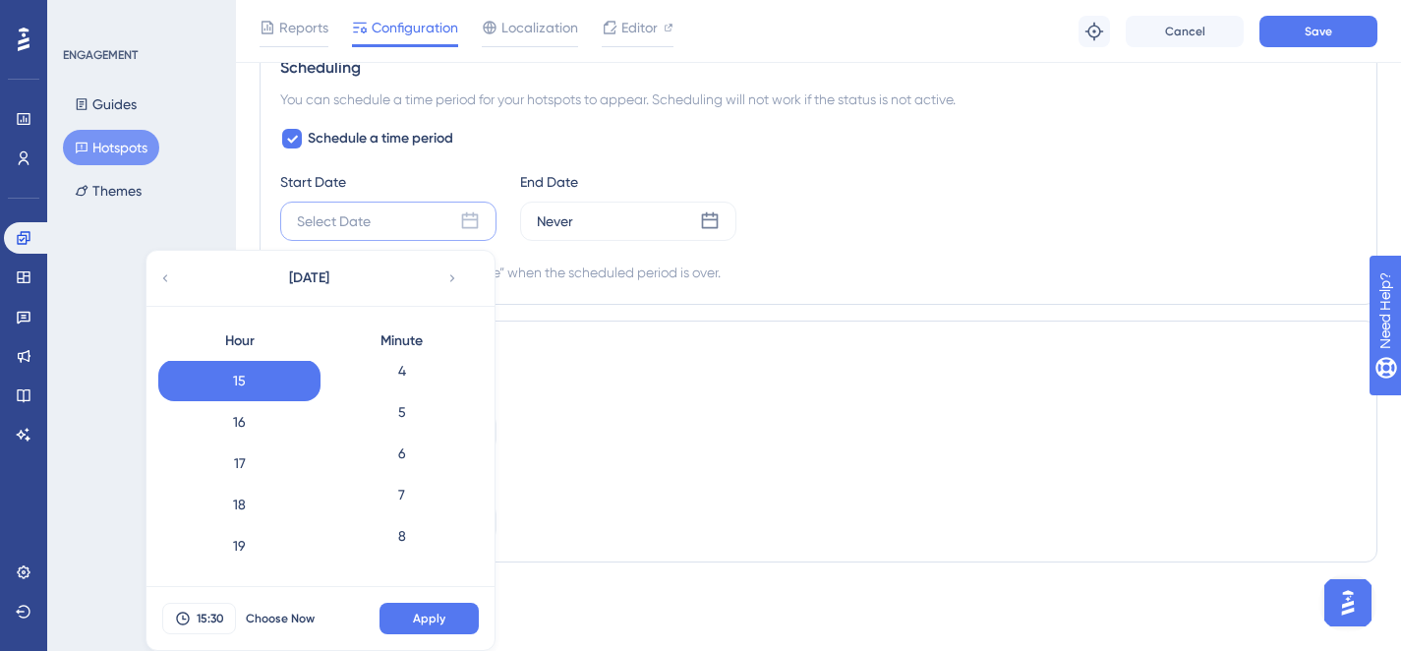
scroll to position [0, 0]
click at [409, 374] on div "0" at bounding box center [402, 381] width 162 height 41
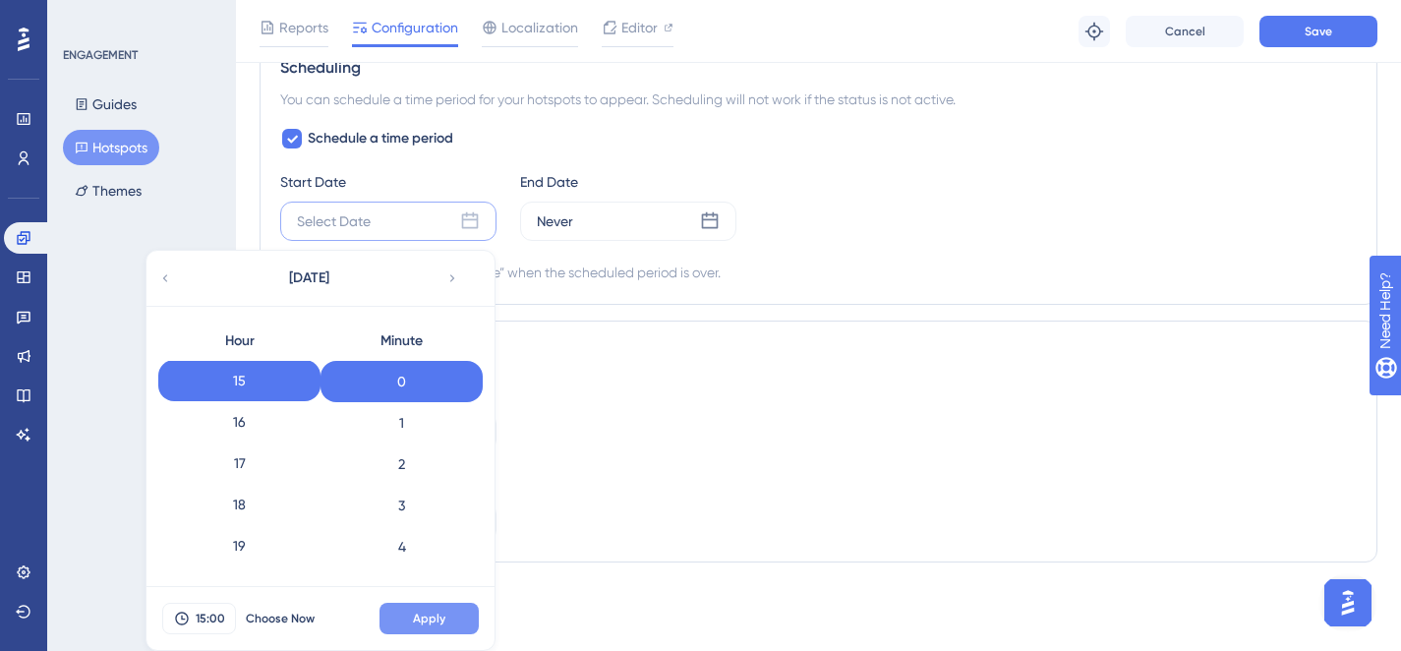
click at [440, 619] on span "Apply" at bounding box center [429, 619] width 32 height 16
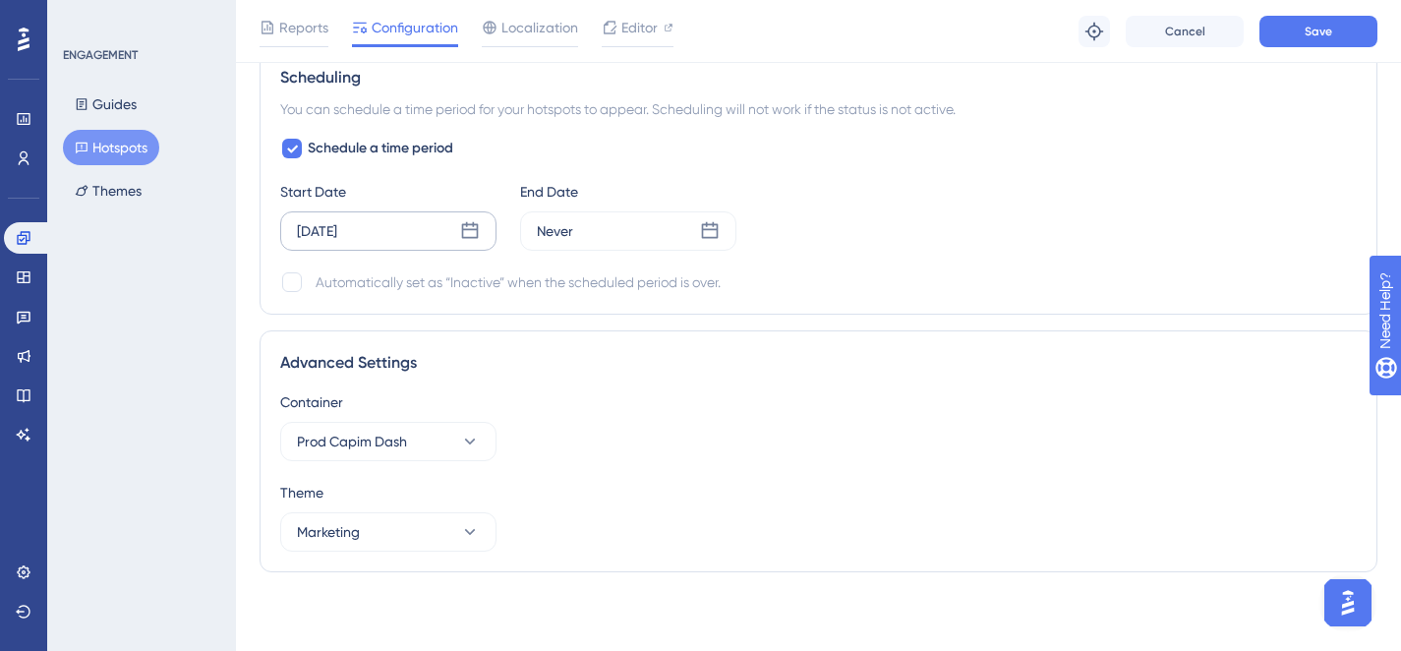
scroll to position [1100, 0]
click at [579, 227] on div "Never" at bounding box center [628, 230] width 216 height 39
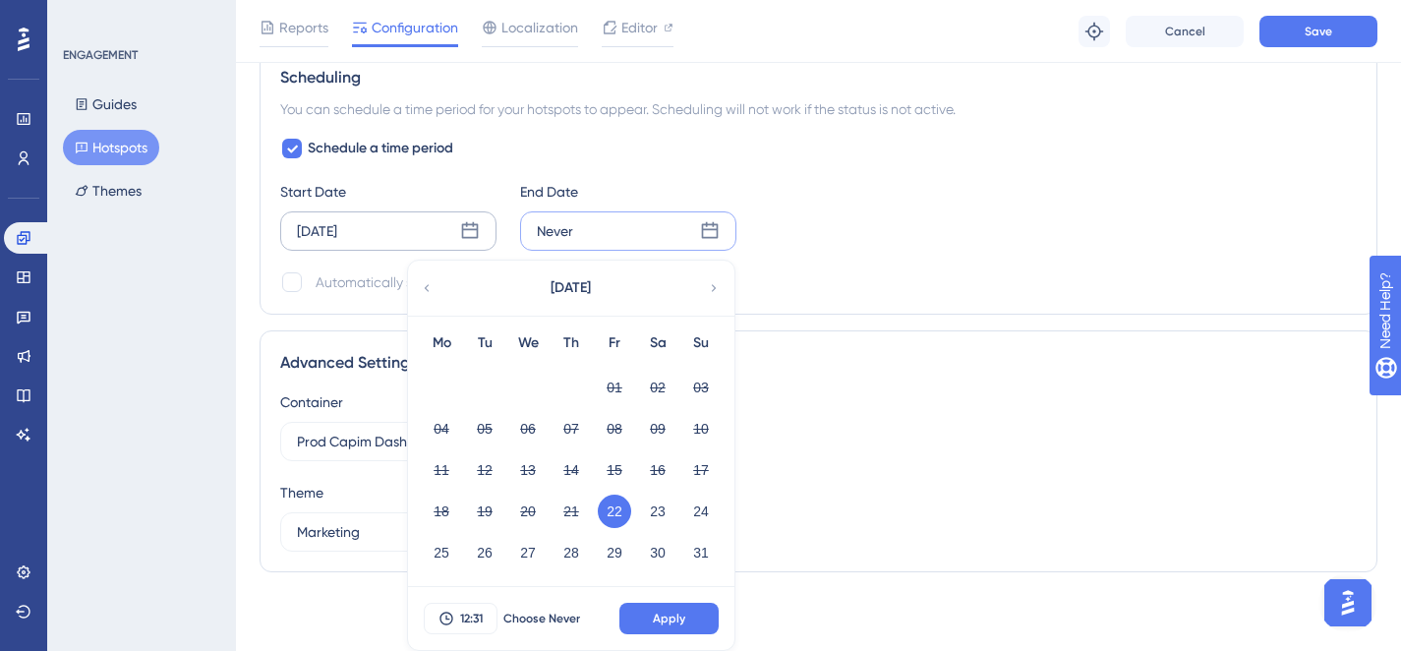
click at [714, 287] on icon at bounding box center [714, 287] width 5 height 7
click at [702, 389] on button "07" at bounding box center [701, 387] width 33 height 33
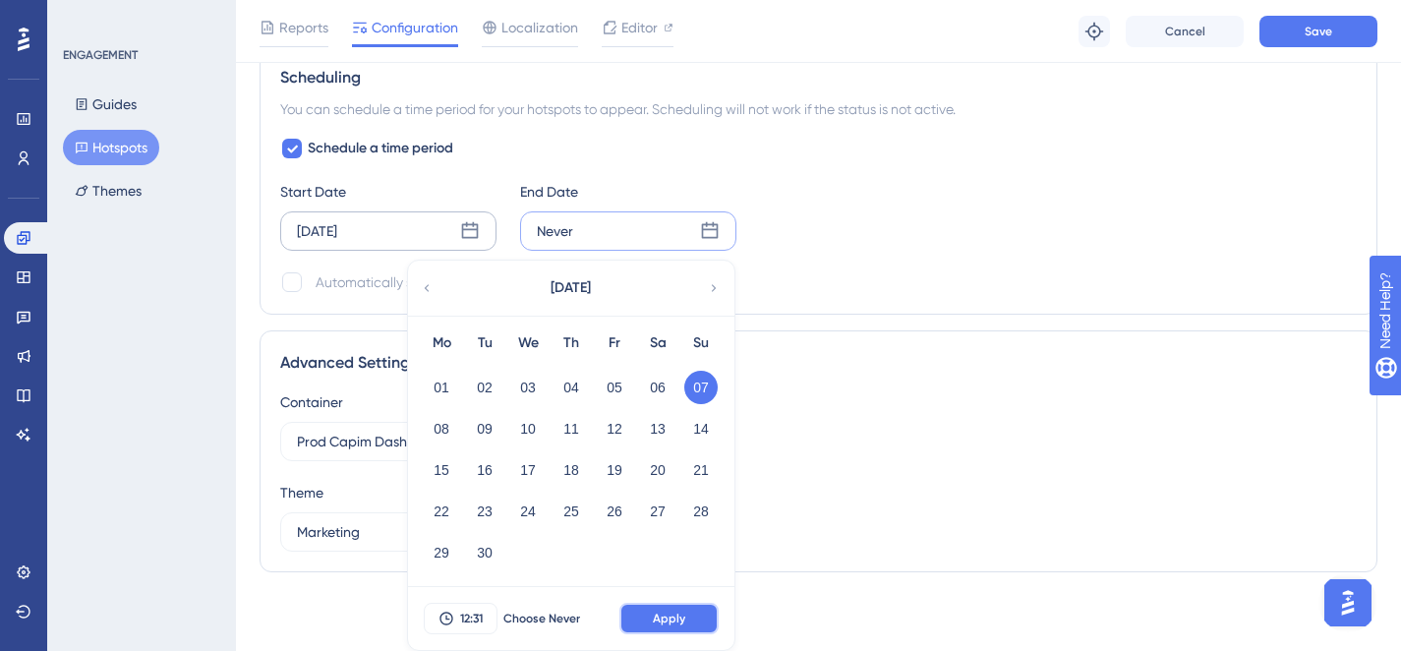
click at [697, 615] on button "Apply" at bounding box center [669, 618] width 99 height 31
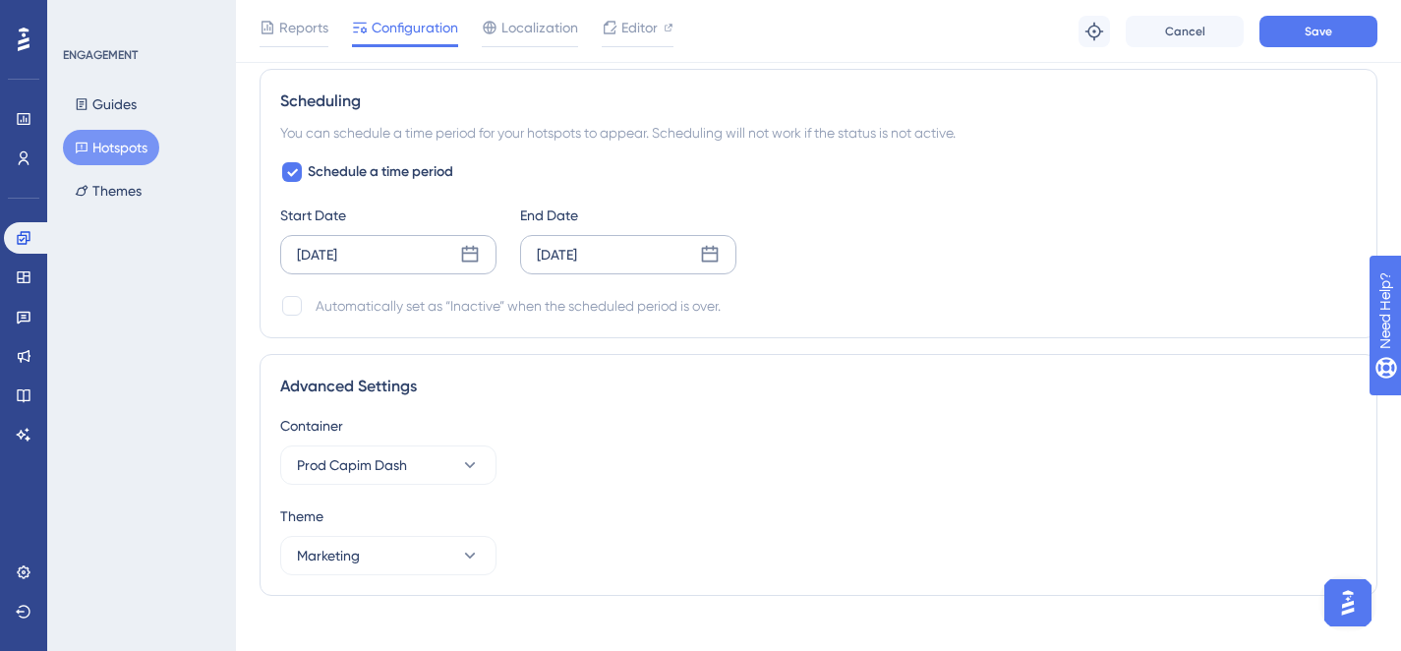
scroll to position [1070, 0]
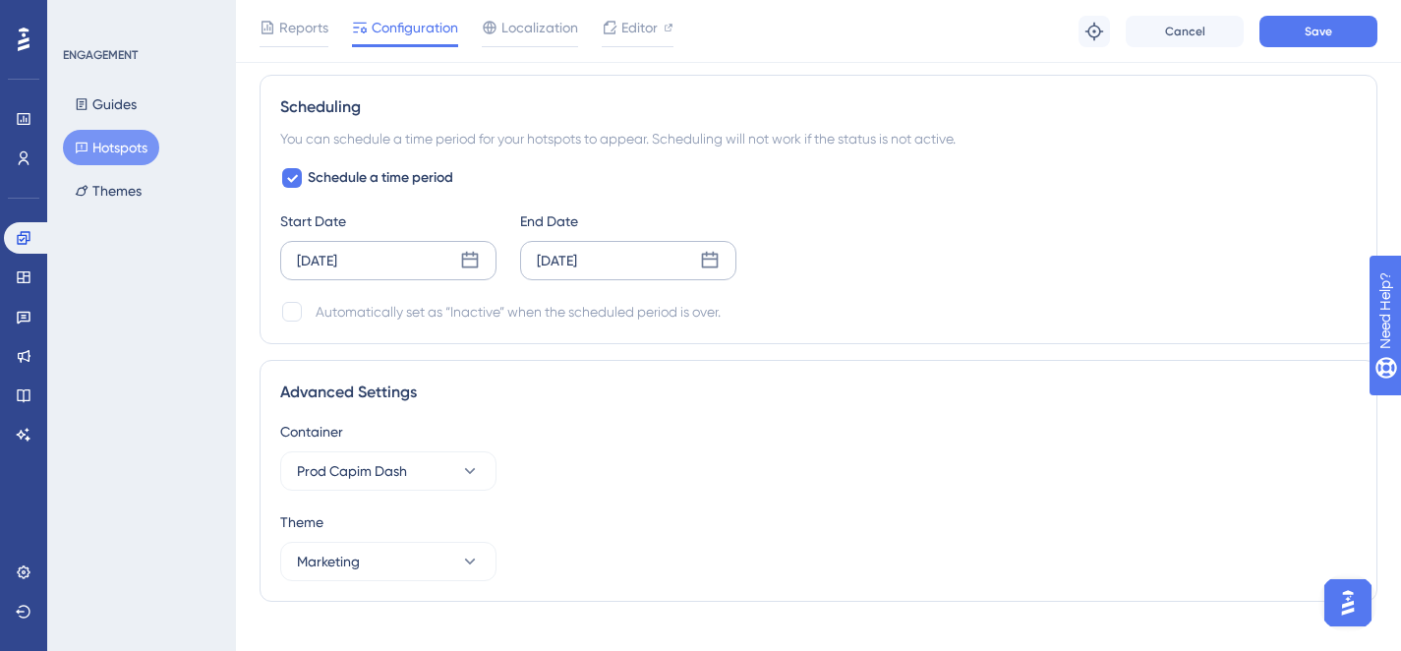
click at [702, 267] on icon at bounding box center [710, 260] width 17 height 17
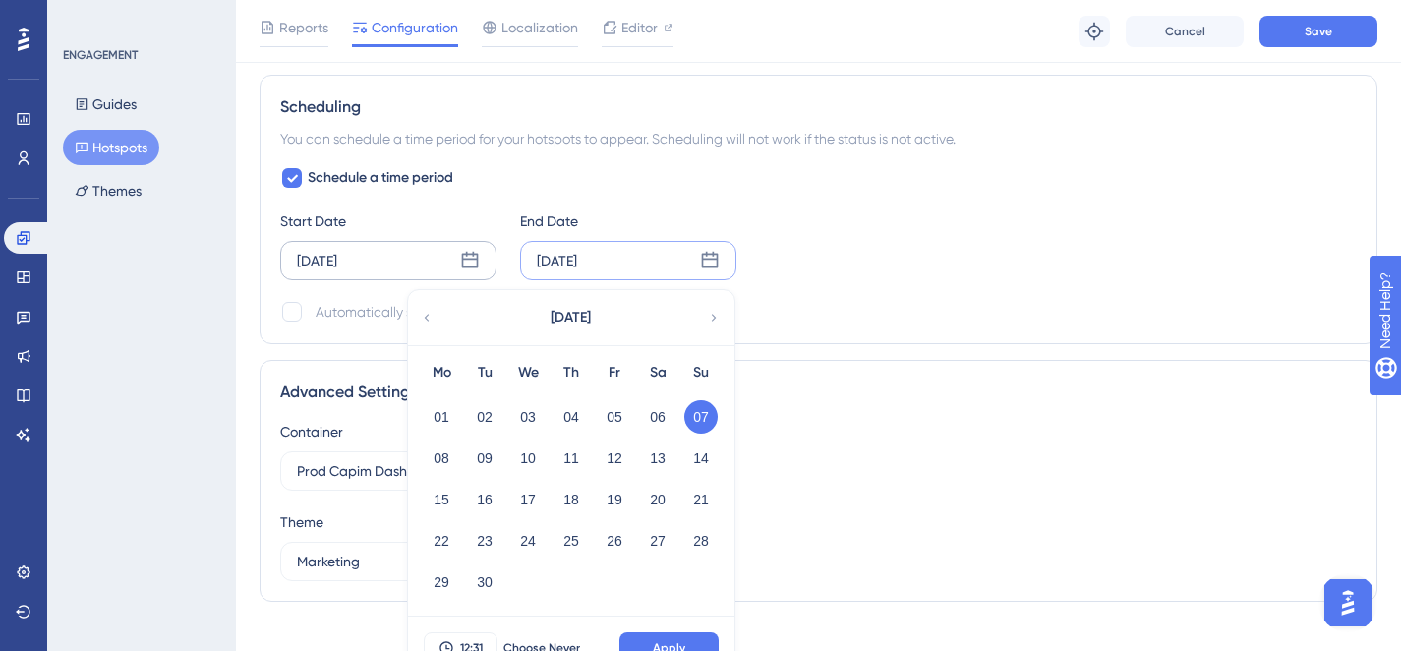
click at [944, 461] on div "Container Prod Capim Dash" at bounding box center [818, 455] width 1077 height 71
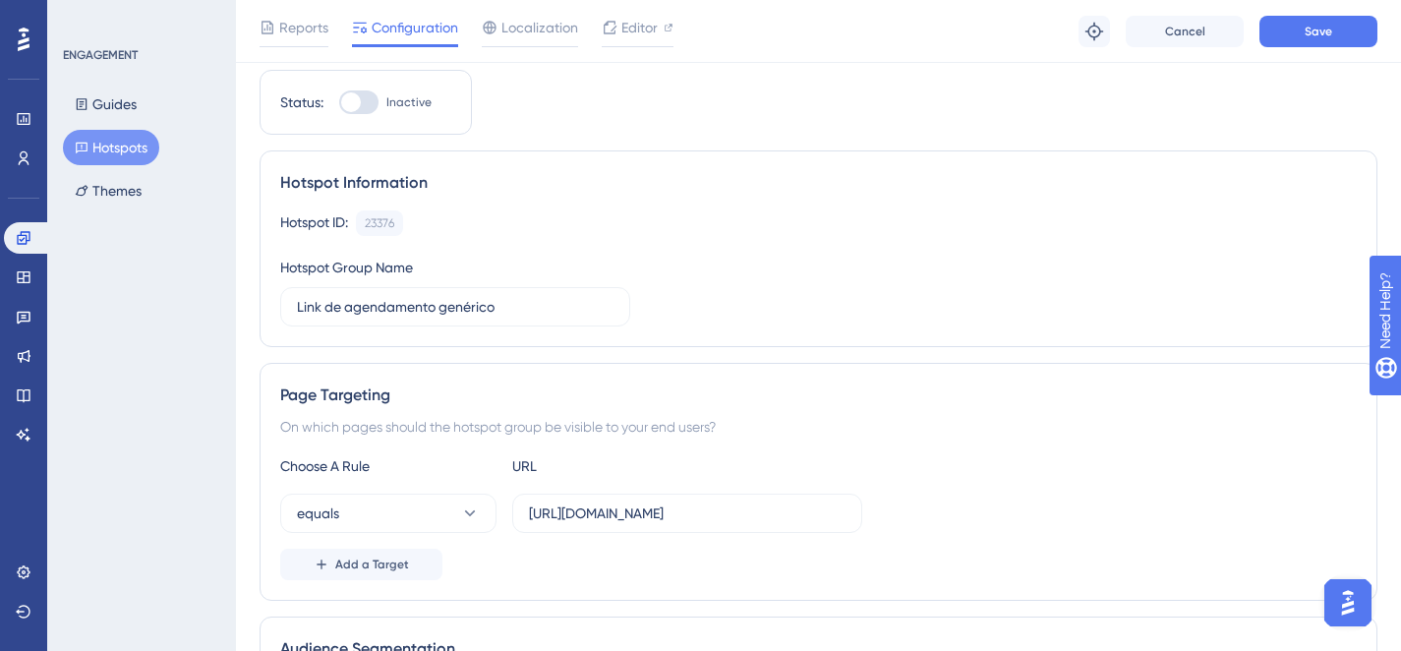
scroll to position [0, 0]
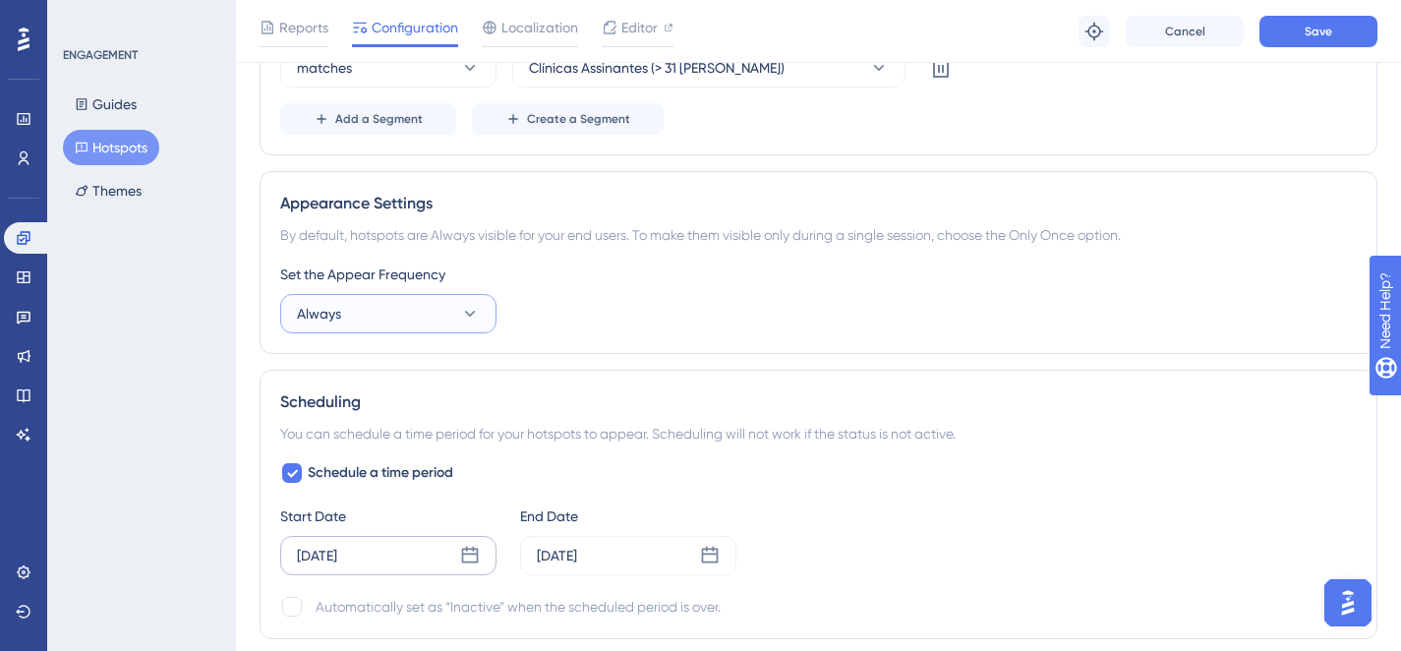
click at [366, 329] on button "Always" at bounding box center [388, 313] width 216 height 39
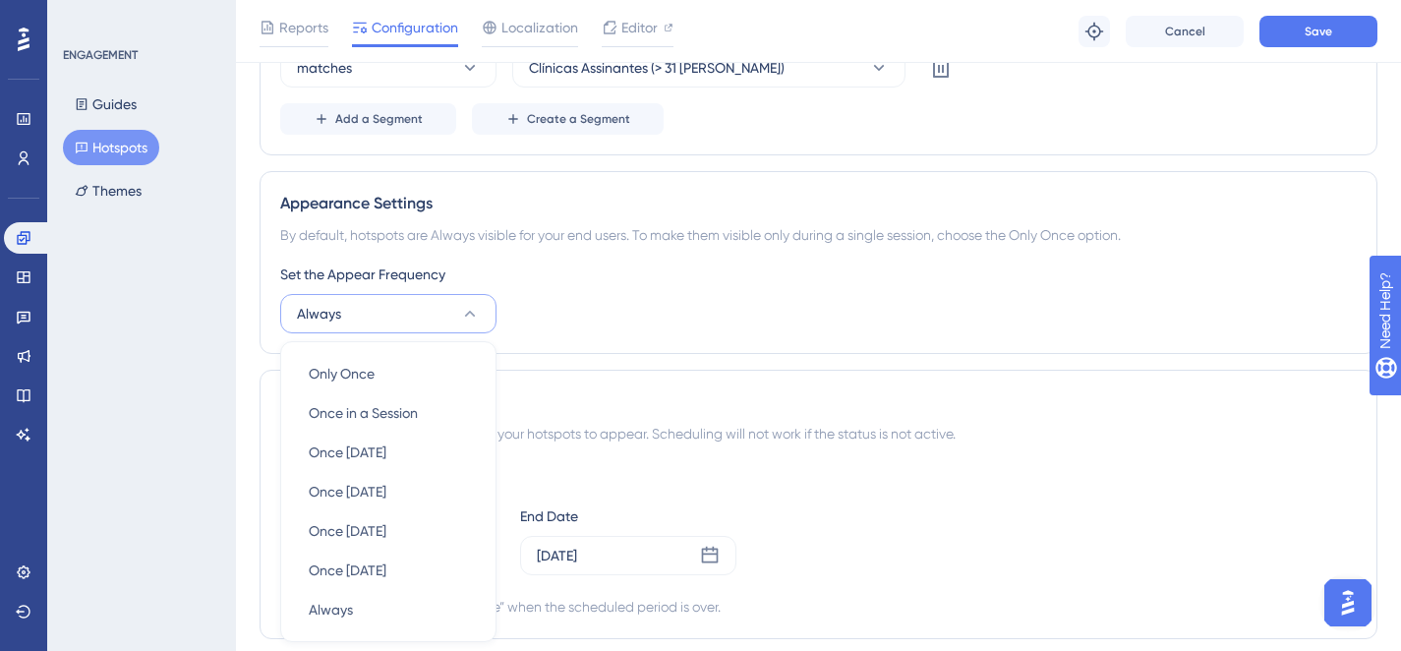
scroll to position [938, 0]
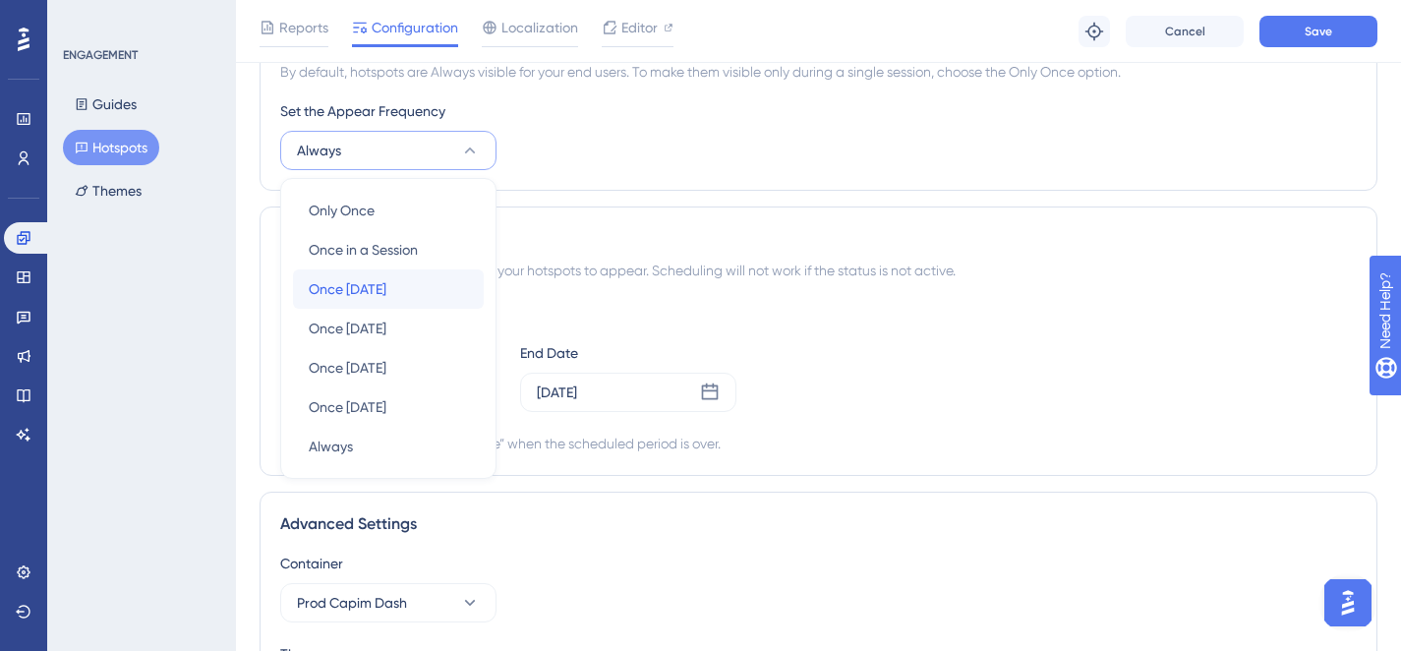
click at [427, 298] on div "Once in 1 day Once in 1 day" at bounding box center [388, 288] width 159 height 39
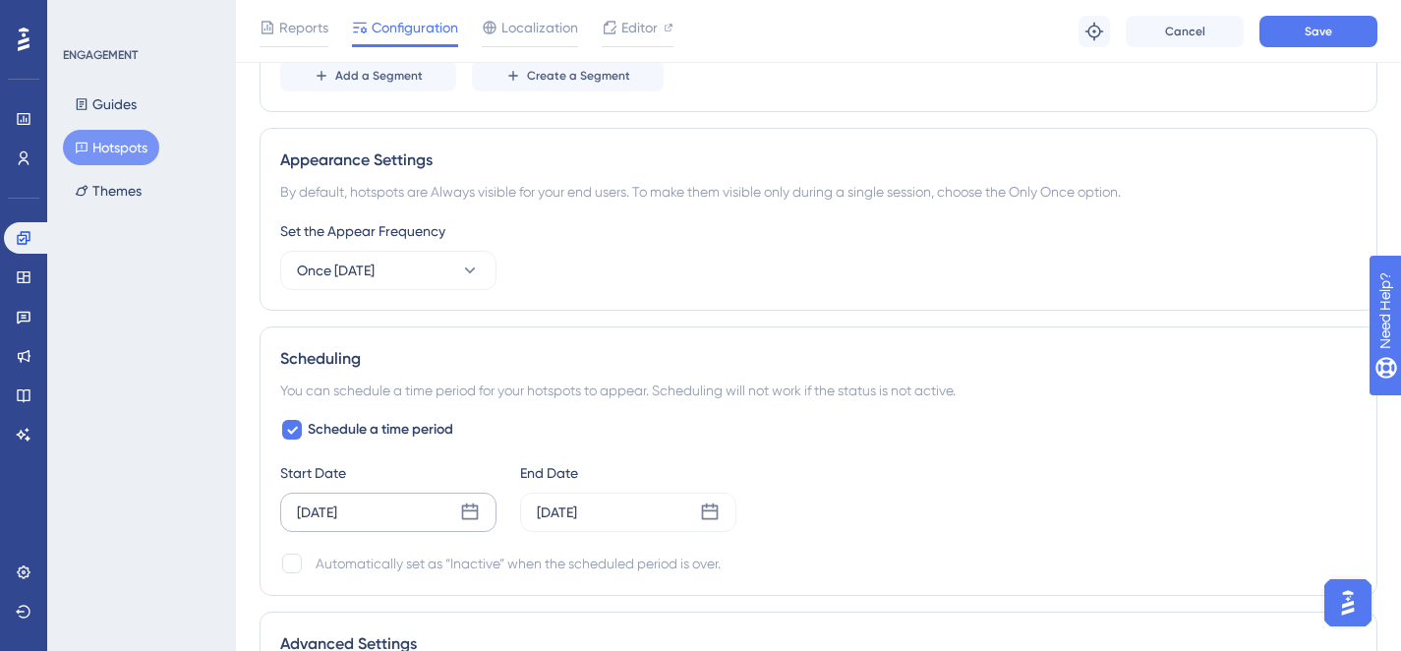
scroll to position [727, 0]
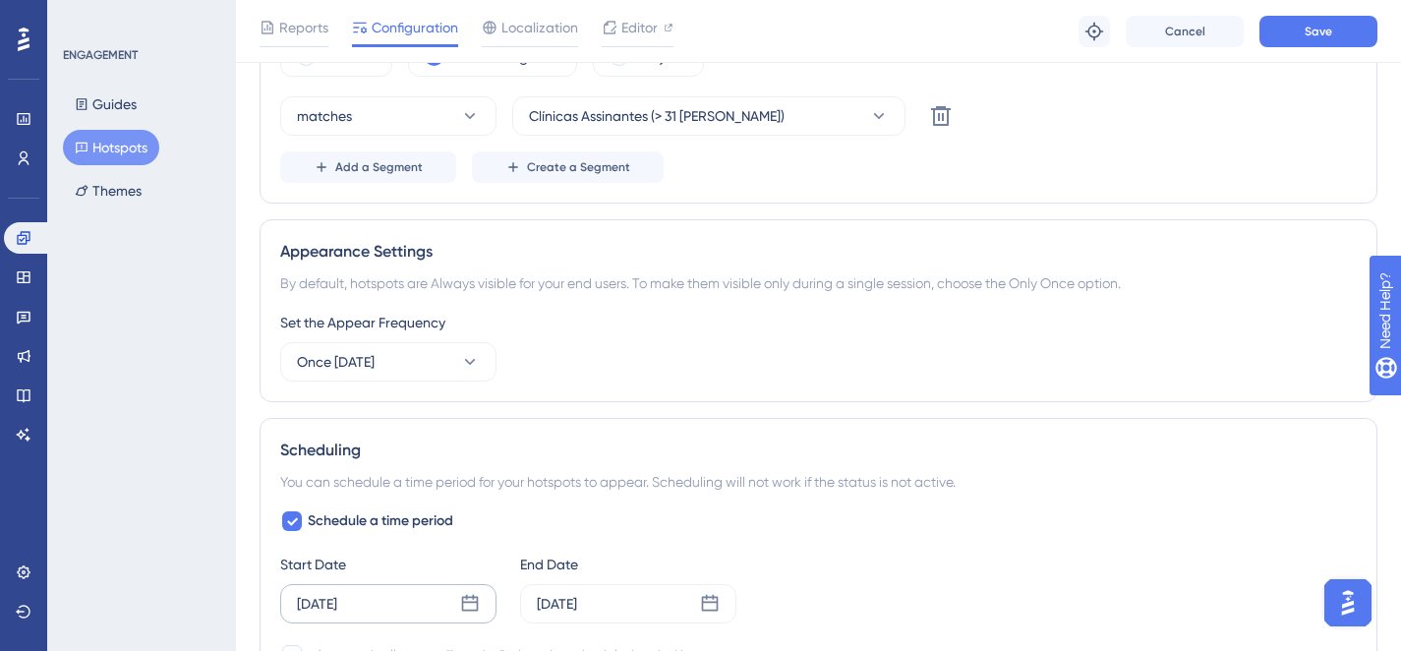
click at [468, 339] on div "Set the Appear Frequency Once in 1 day" at bounding box center [818, 346] width 1077 height 71
click at [468, 353] on icon at bounding box center [470, 362] width 20 height 20
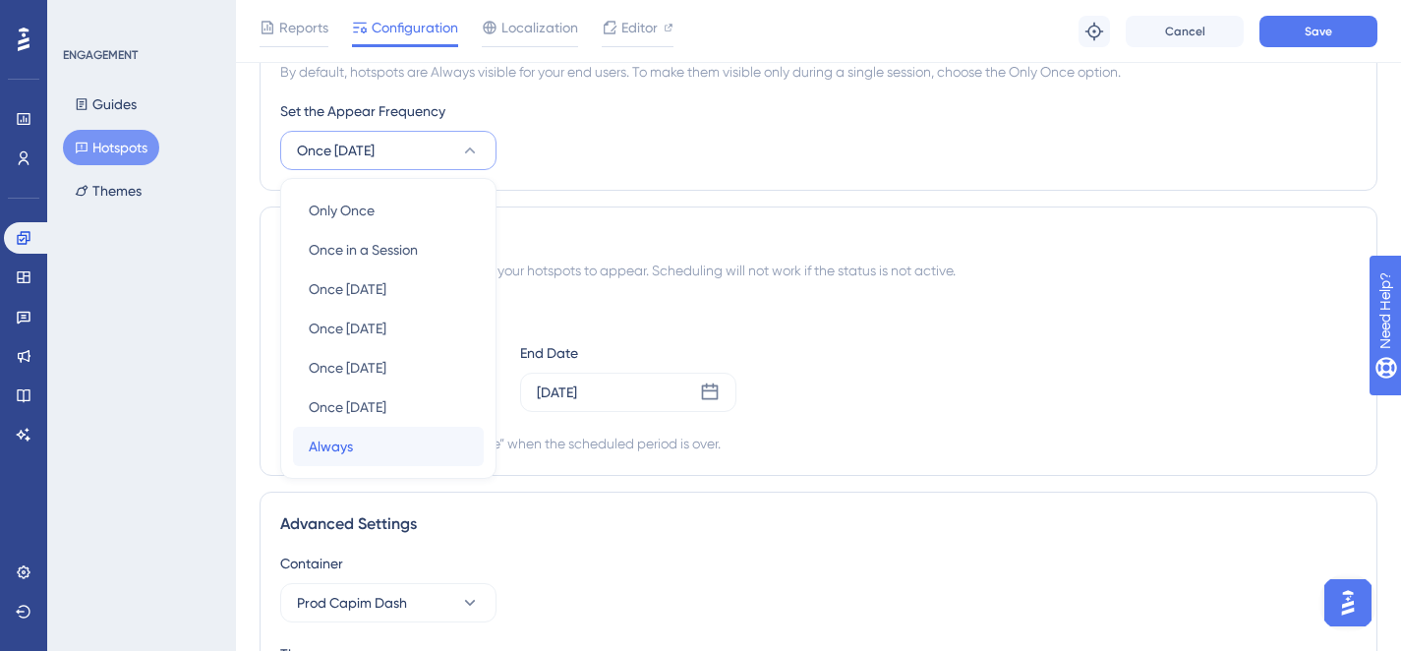
click at [418, 433] on div "Always Always" at bounding box center [388, 446] width 159 height 39
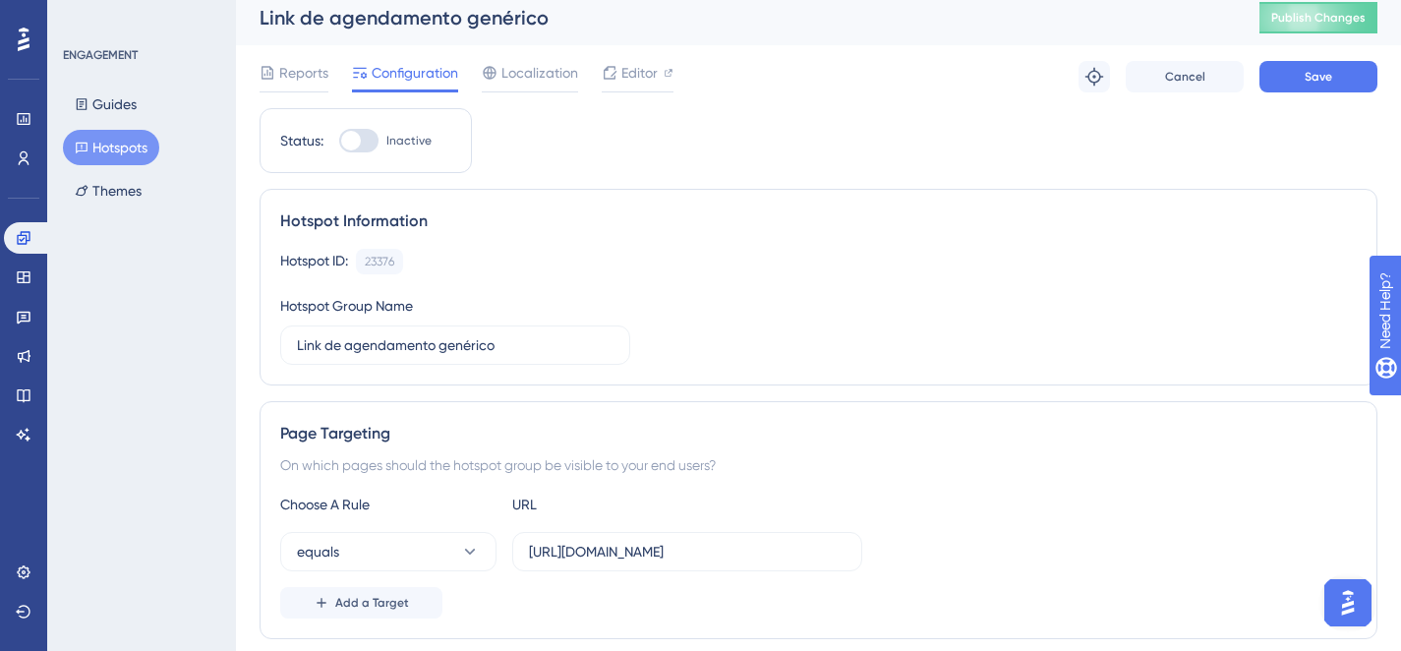
scroll to position [0, 0]
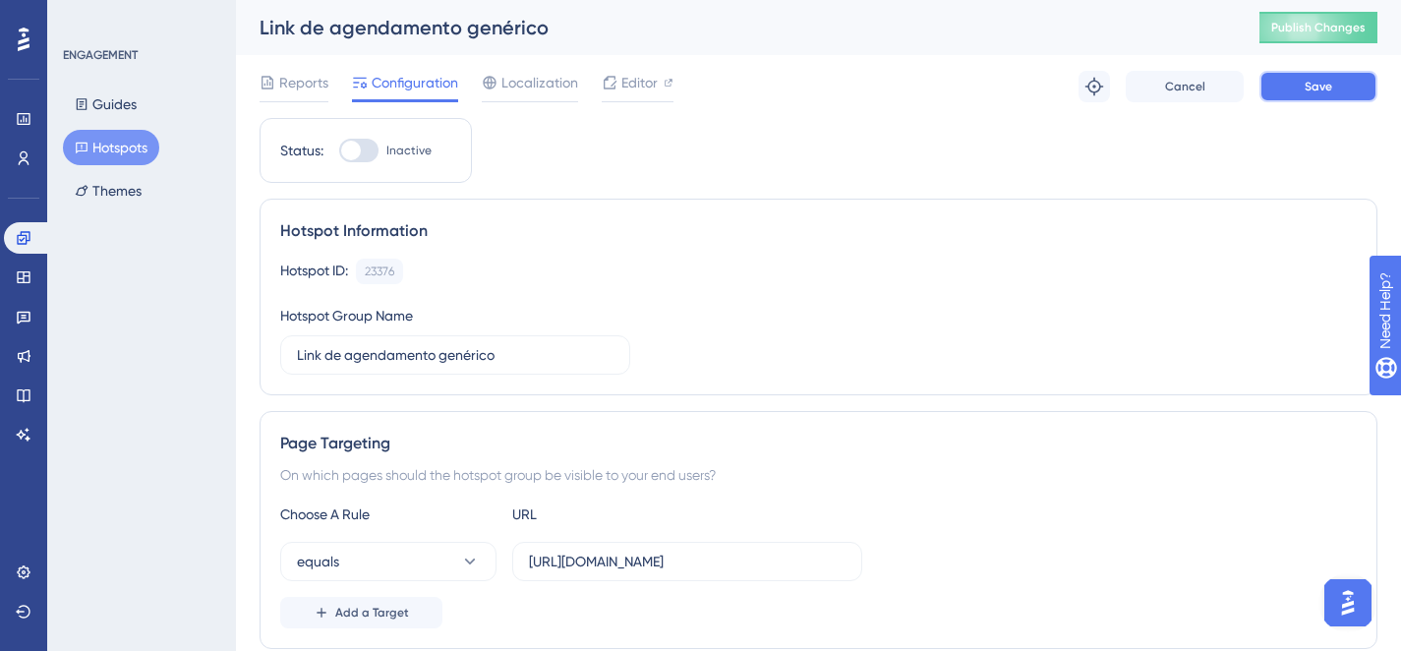
click at [1279, 87] on button "Save" at bounding box center [1319, 86] width 118 height 31
click at [304, 89] on span "Reports" at bounding box center [303, 83] width 49 height 24
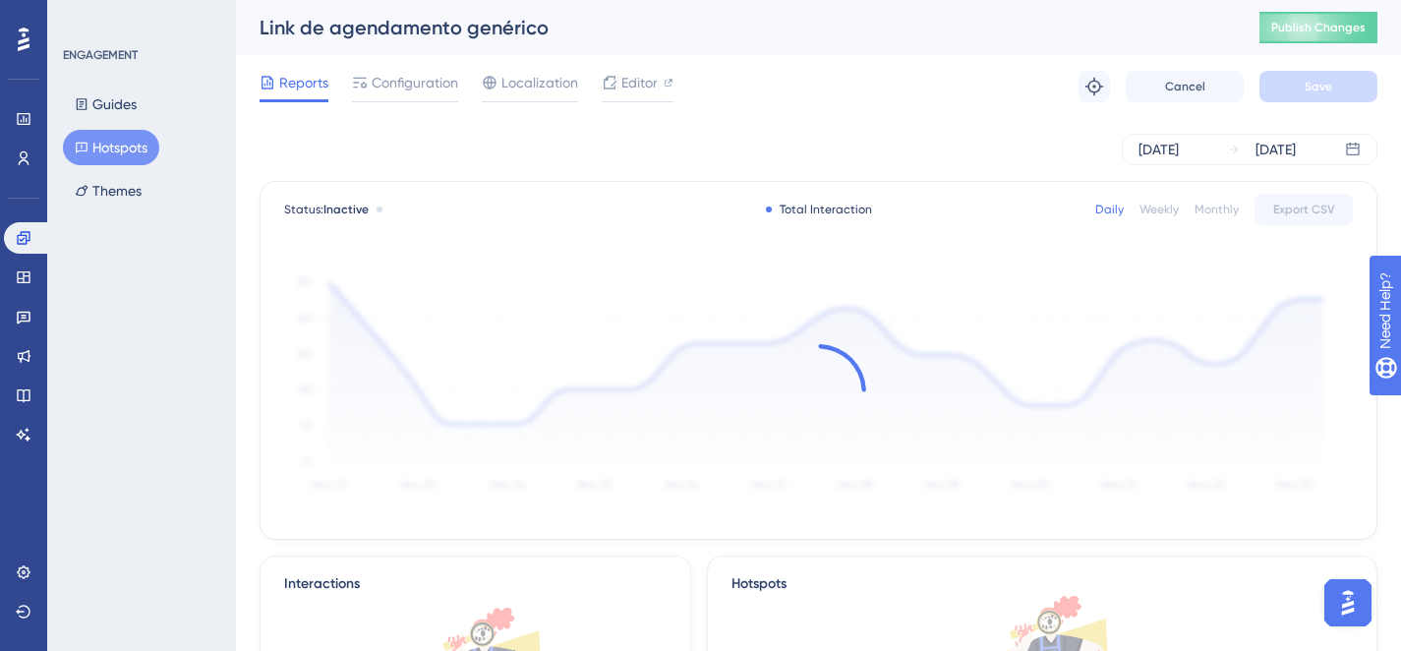
click at [137, 142] on button "Hotspots" at bounding box center [111, 147] width 96 height 35
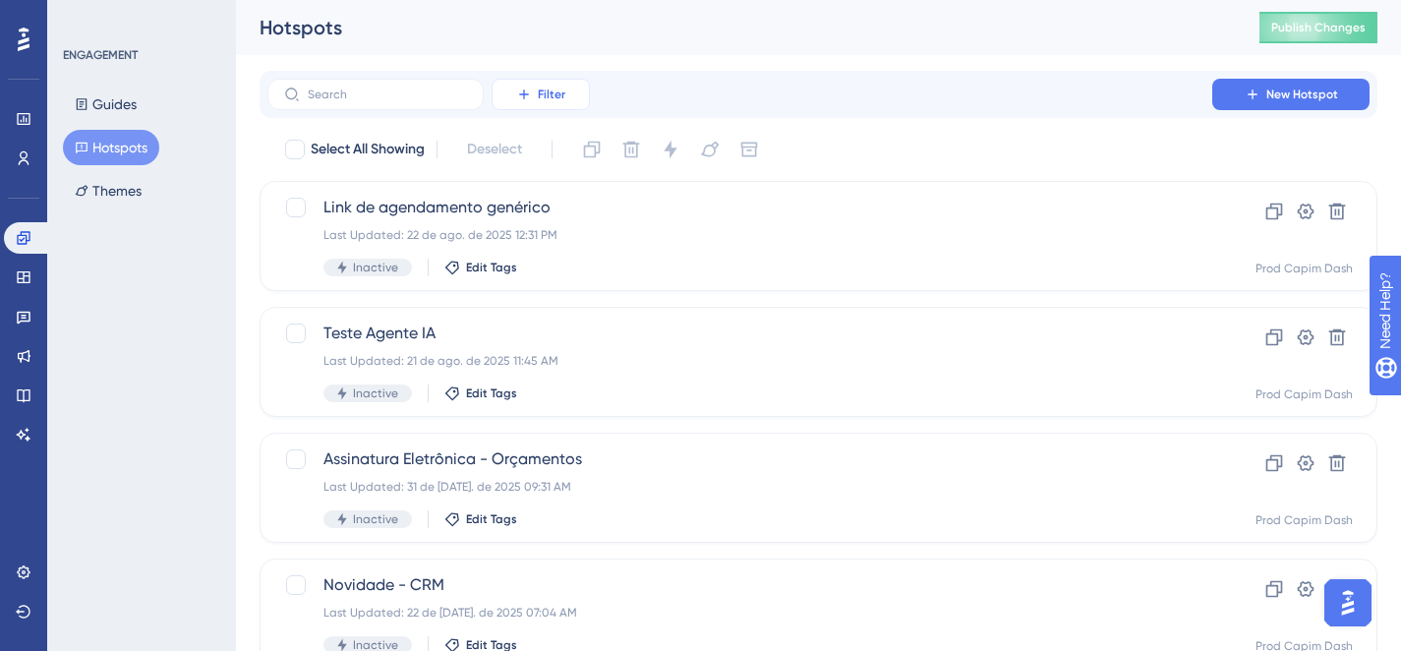
click at [554, 89] on span "Filter" at bounding box center [552, 95] width 28 height 16
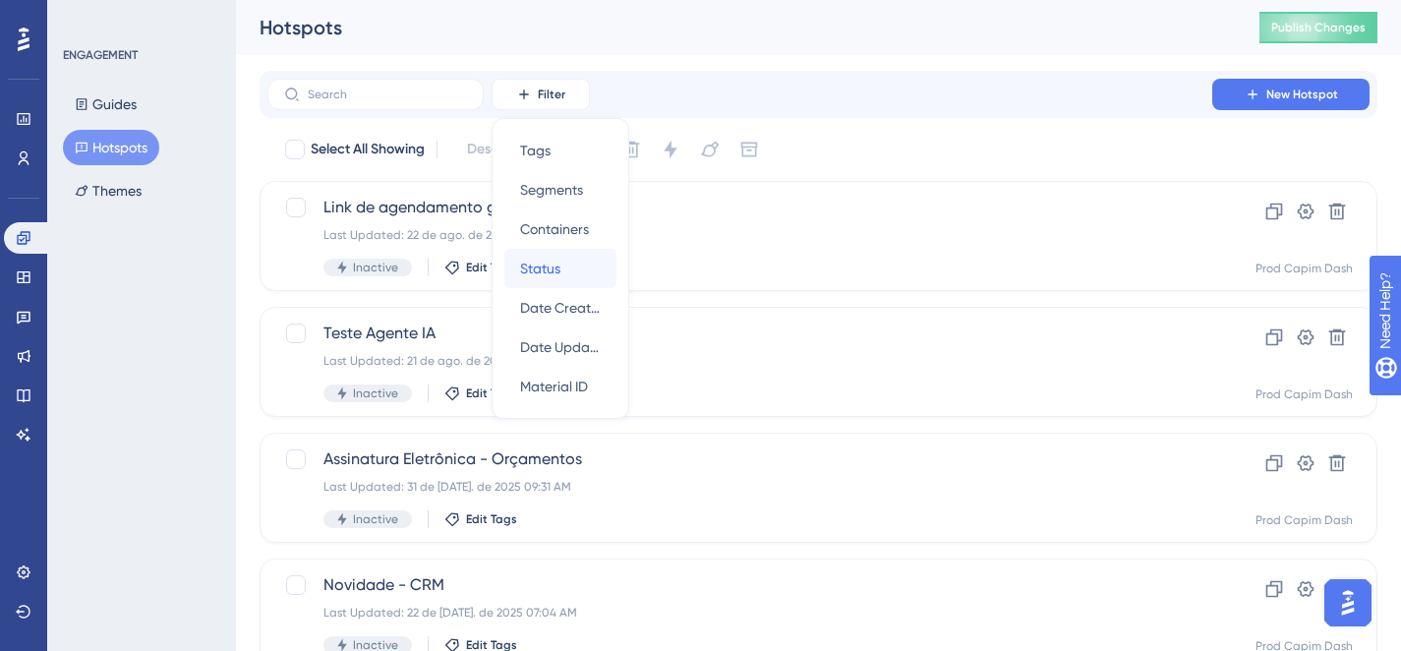
click at [558, 261] on span "Status" at bounding box center [540, 269] width 40 height 24
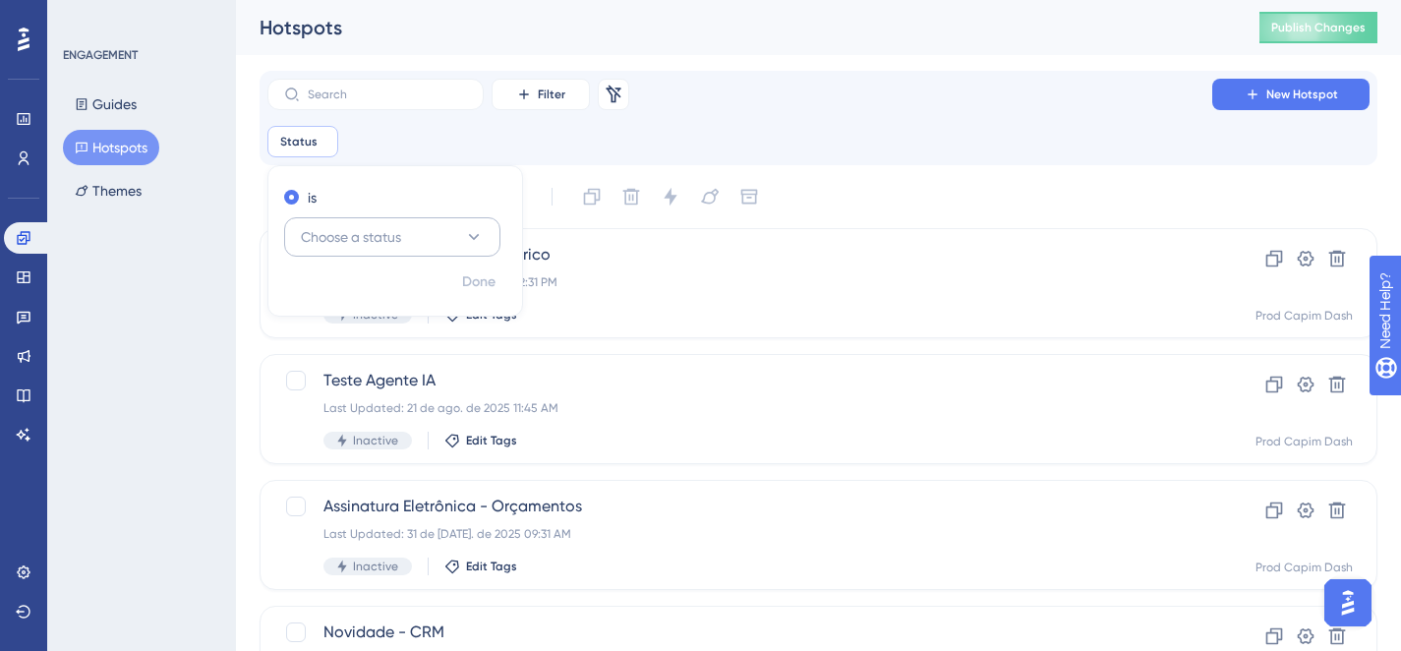
click at [358, 243] on span "Choose a status" at bounding box center [351, 237] width 100 height 24
click at [375, 304] on div "Active Active" at bounding box center [392, 296] width 159 height 39
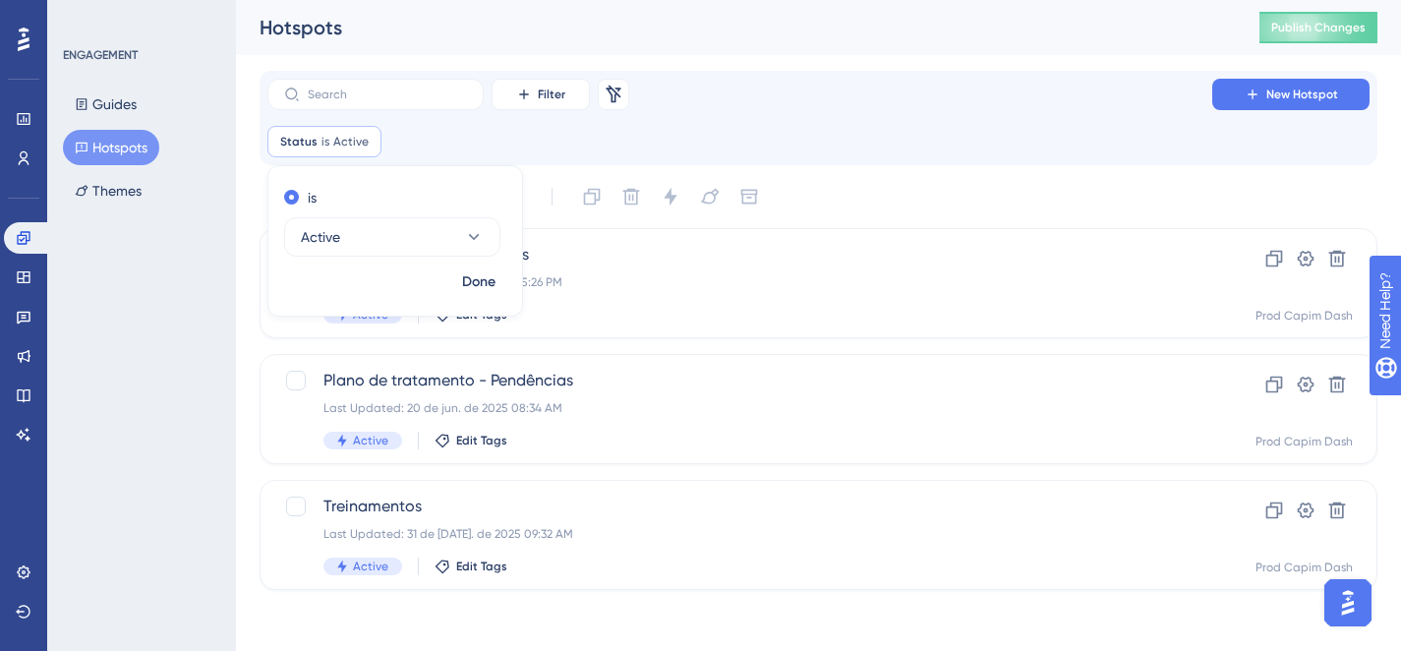
click at [833, 76] on div "Filter Remove Filters New Hotspot Status is Active Active Remove is Active Done" at bounding box center [819, 118] width 1118 height 94
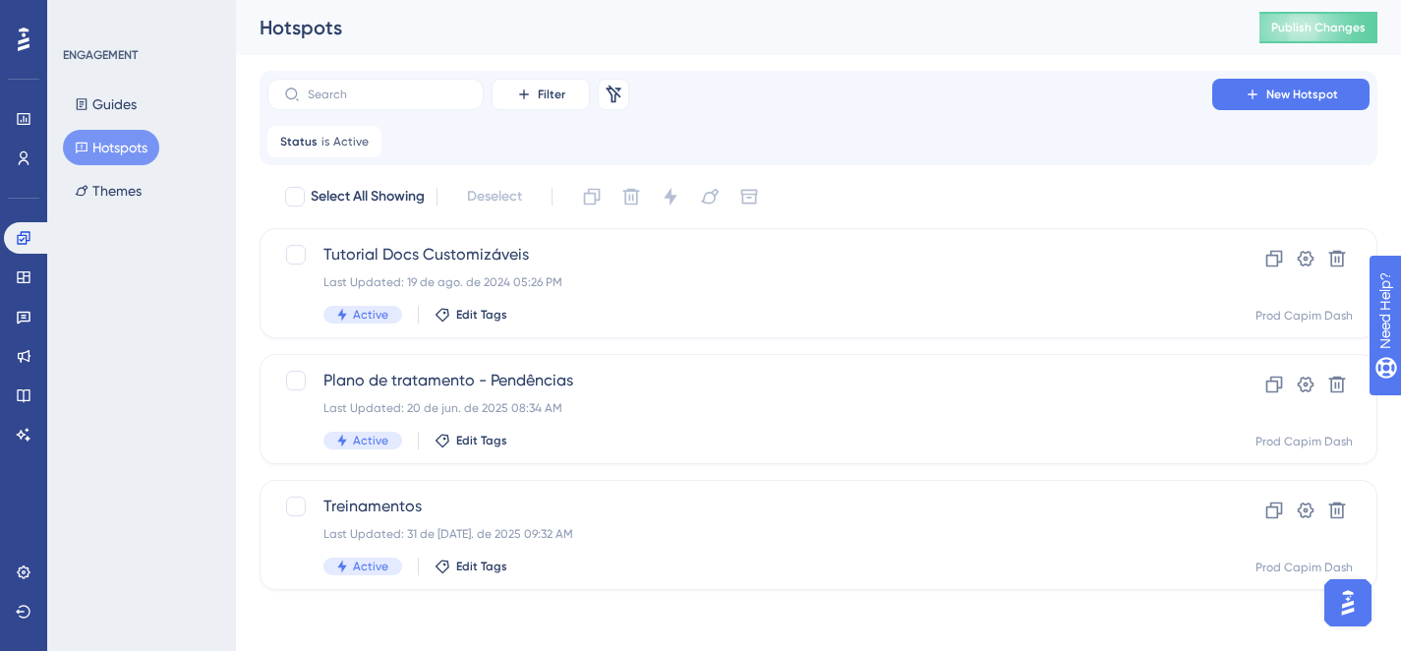
click at [747, 28] on div "Hotspots" at bounding box center [735, 28] width 951 height 28
